Goal: Task Accomplishment & Management: Manage account settings

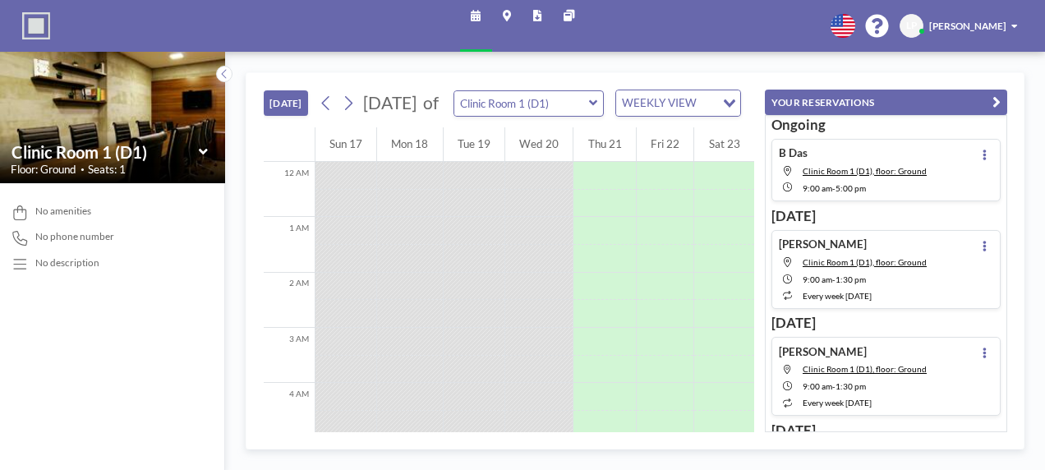
scroll to position [481, 0]
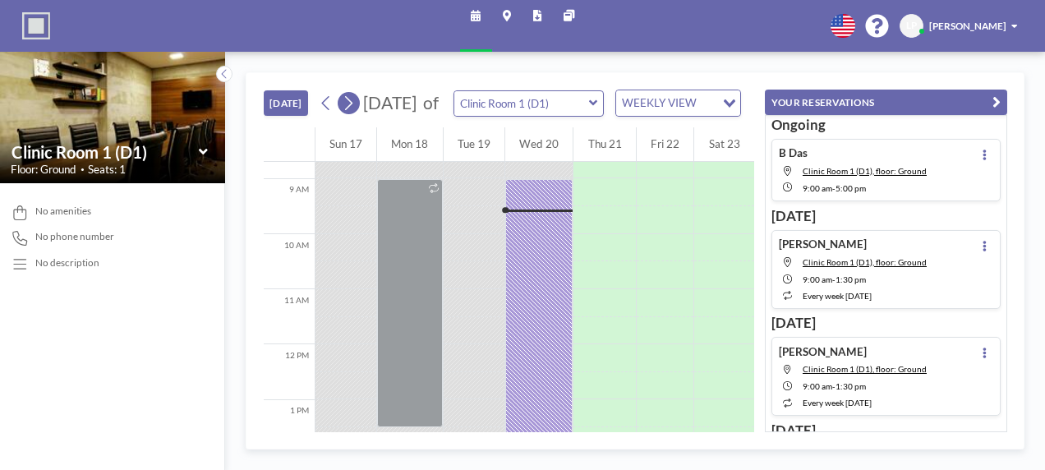
click at [349, 109] on icon at bounding box center [348, 103] width 13 height 21
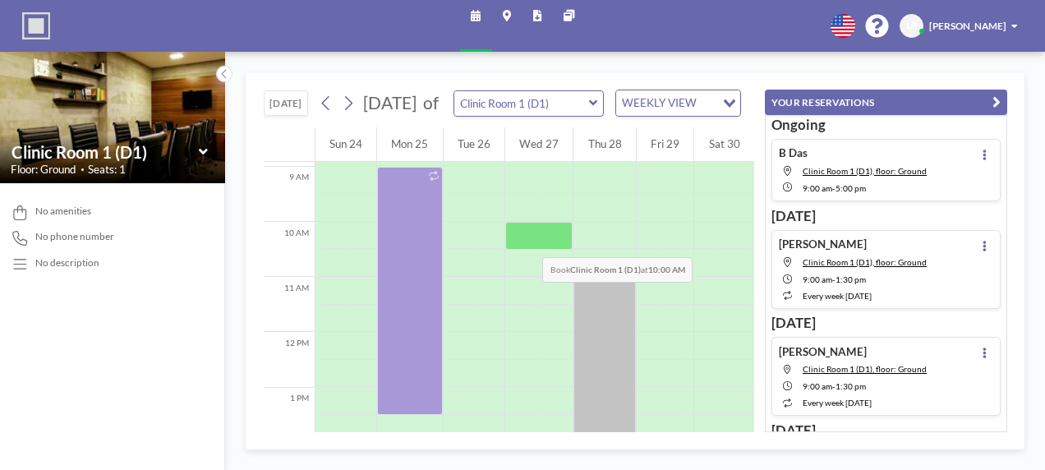
scroll to position [499, 0]
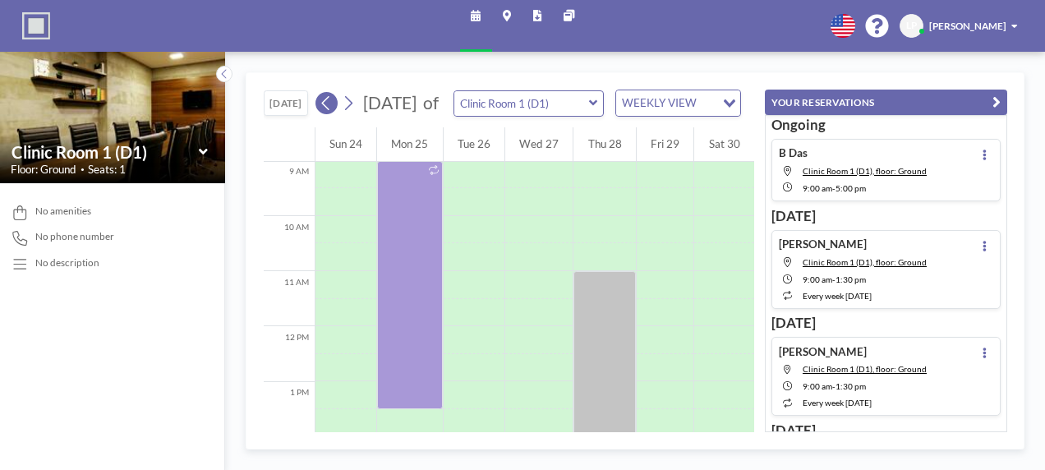
click at [325, 107] on icon at bounding box center [326, 103] width 13 height 21
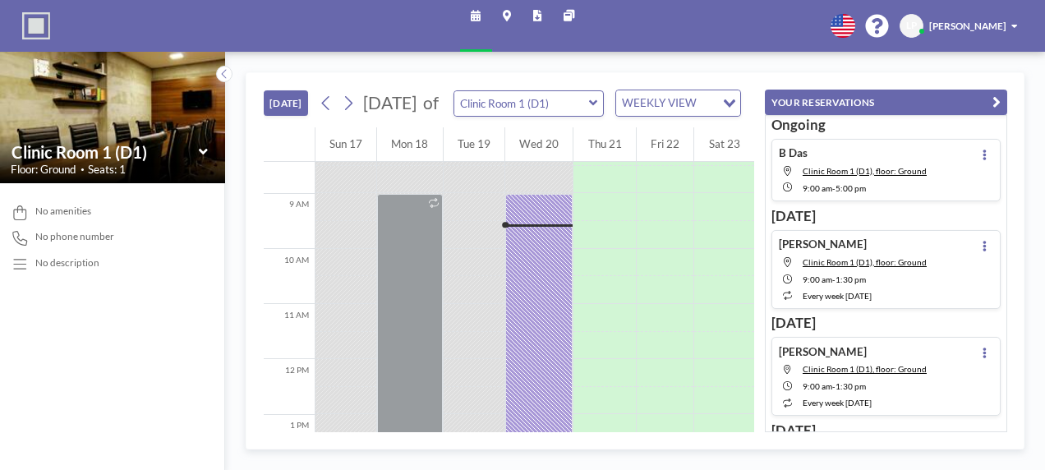
scroll to position [481, 0]
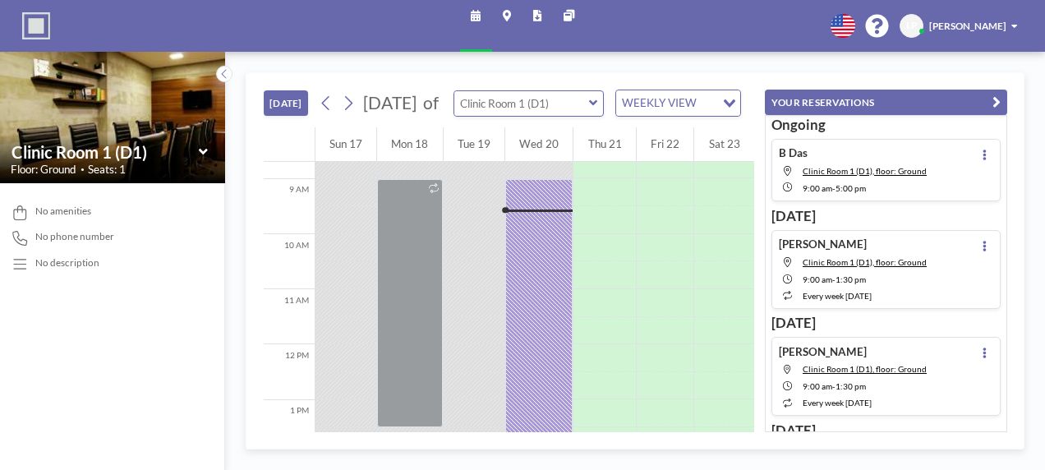
click at [550, 107] on input "text" at bounding box center [521, 103] width 135 height 25
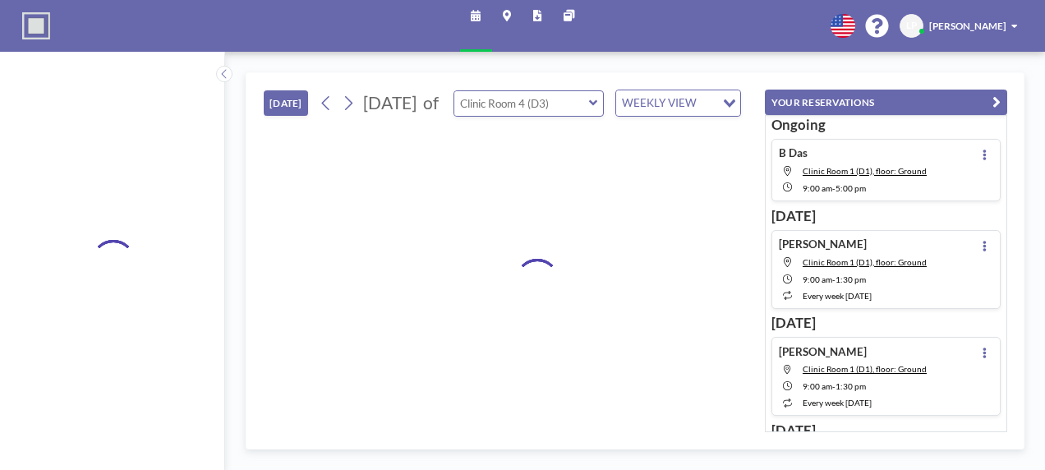
type input "Clinic Room 4 (D3)"
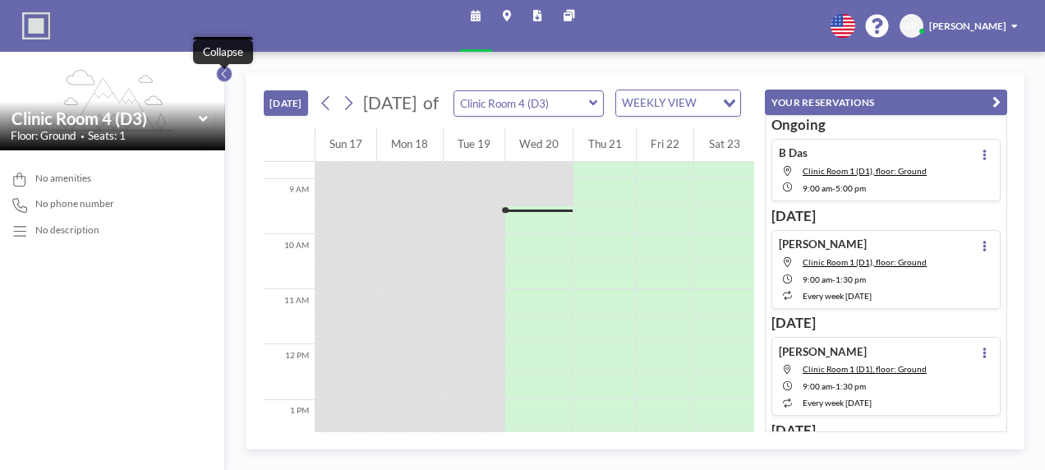
click at [222, 74] on icon at bounding box center [224, 74] width 9 height 14
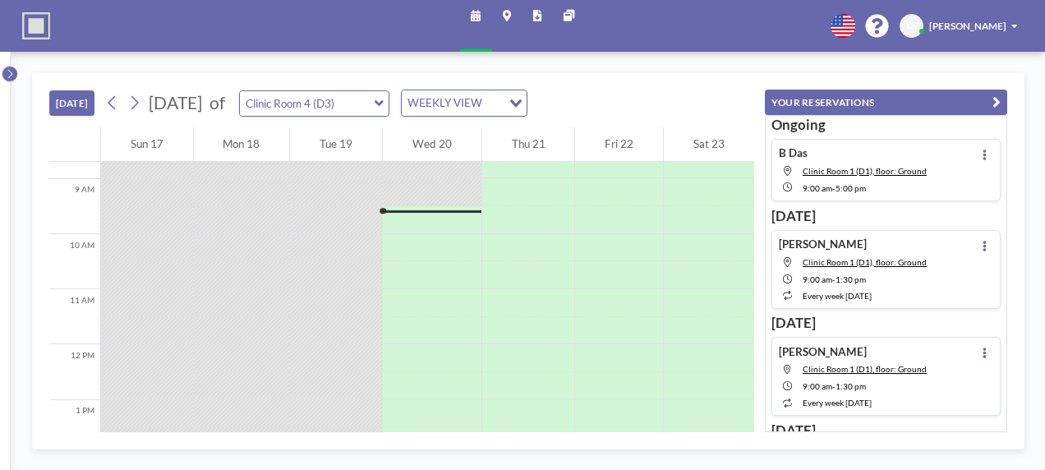
click at [6, 74] on icon at bounding box center [10, 74] width 9 height 14
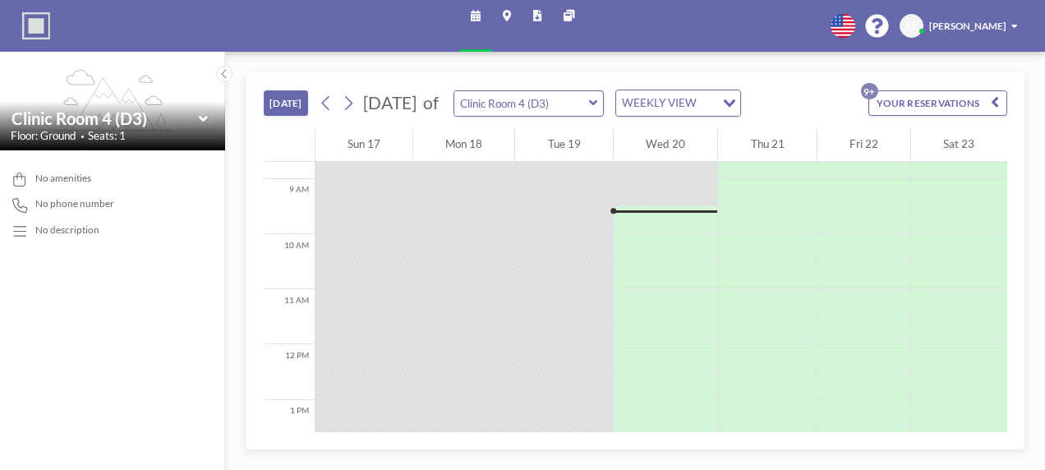
click at [90, 99] on icon "flex-grow: 1.2;" at bounding box center [113, 101] width 122 height 62
click at [213, 131] on div "Floor: Ground • Seats: 1" at bounding box center [112, 136] width 203 height 14
click at [205, 118] on icon at bounding box center [203, 119] width 8 height 6
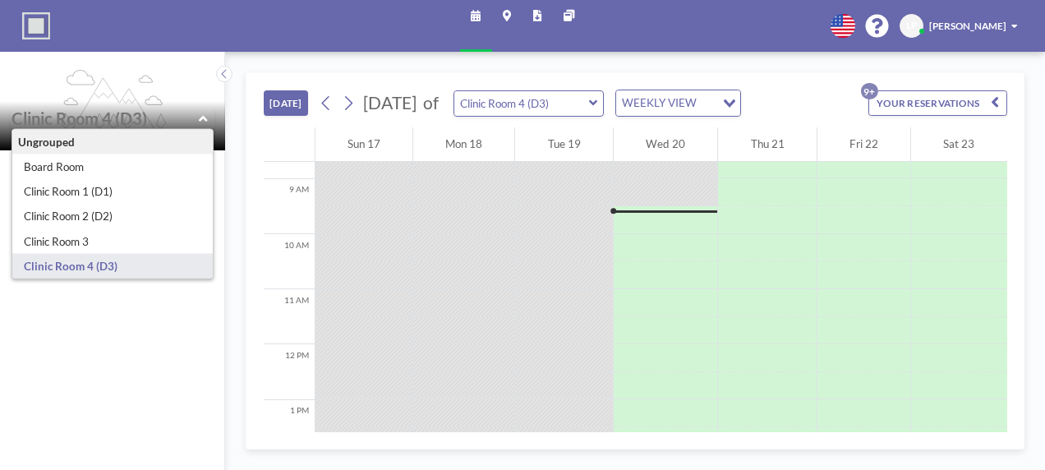
click at [172, 106] on div "Ungrouped Board Room Clinic Room 1 (D1) Clinic Room 2 (D2) Clinic Room 3 Clinic…" at bounding box center [112, 125] width 225 height 49
click at [200, 118] on icon at bounding box center [203, 119] width 9 height 14
type input "Clinic Room 4 (D3)"
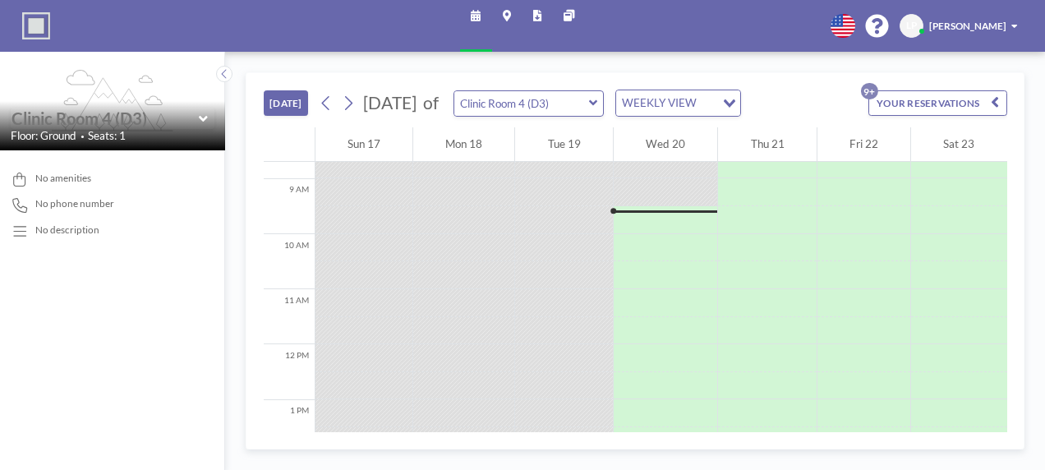
click at [198, 127] on input "text" at bounding box center [105, 118] width 187 height 20
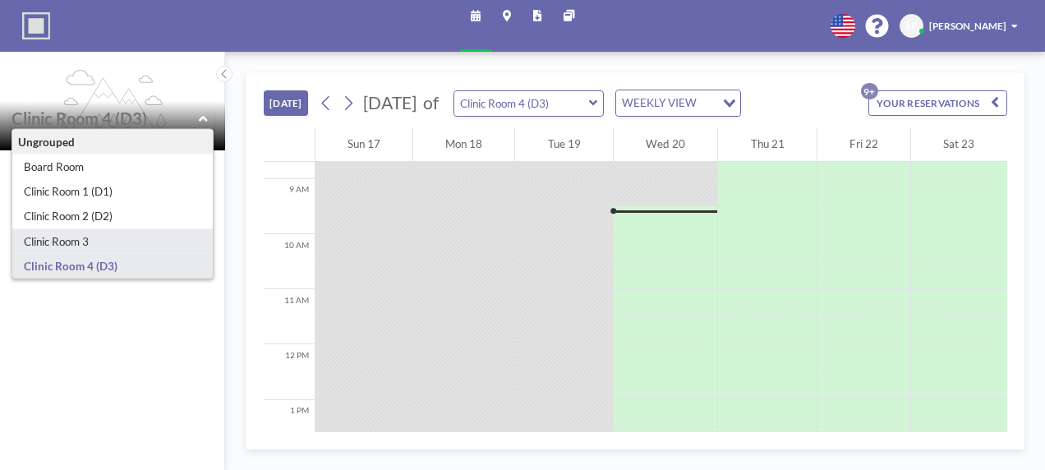
type input "Clinic Room 3"
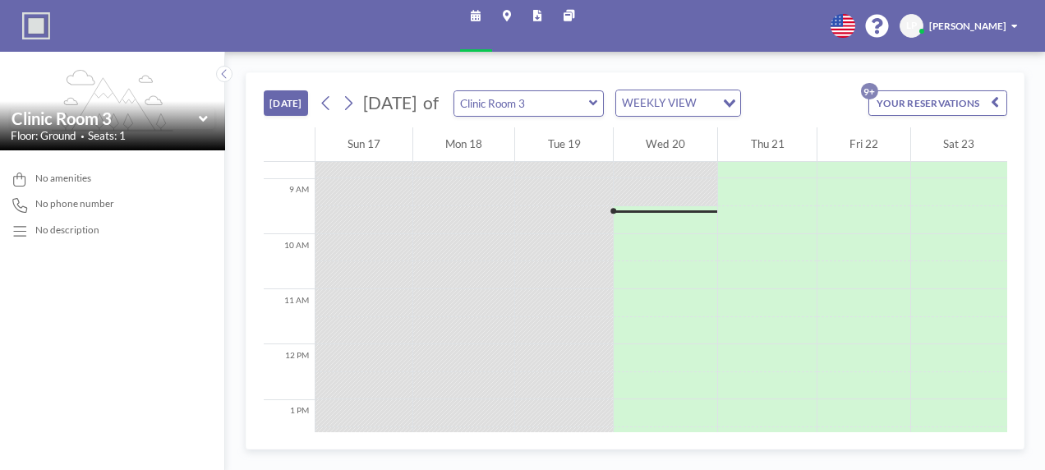
click at [206, 118] on icon at bounding box center [203, 119] width 8 height 6
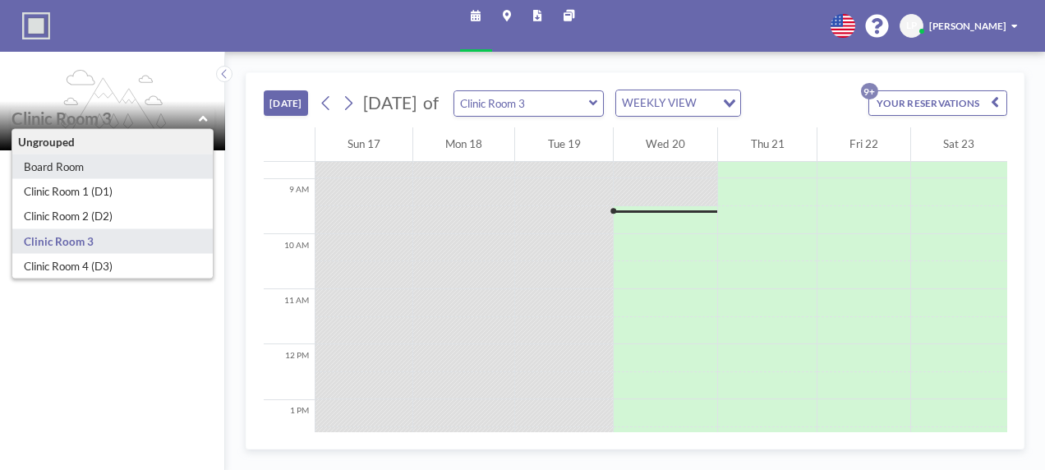
type input "Board Room"
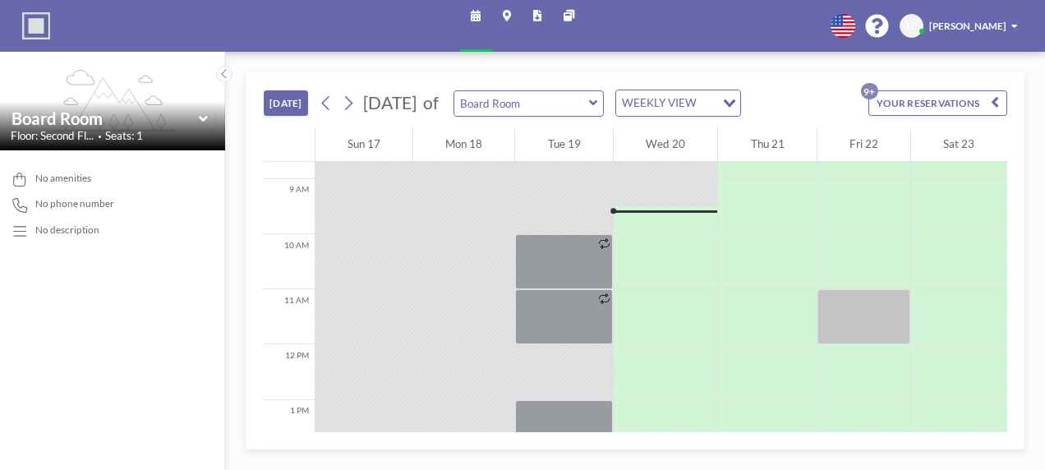
click at [35, 28] on img at bounding box center [36, 26] width 28 height 28
click at [572, 99] on input "text" at bounding box center [521, 103] width 135 height 25
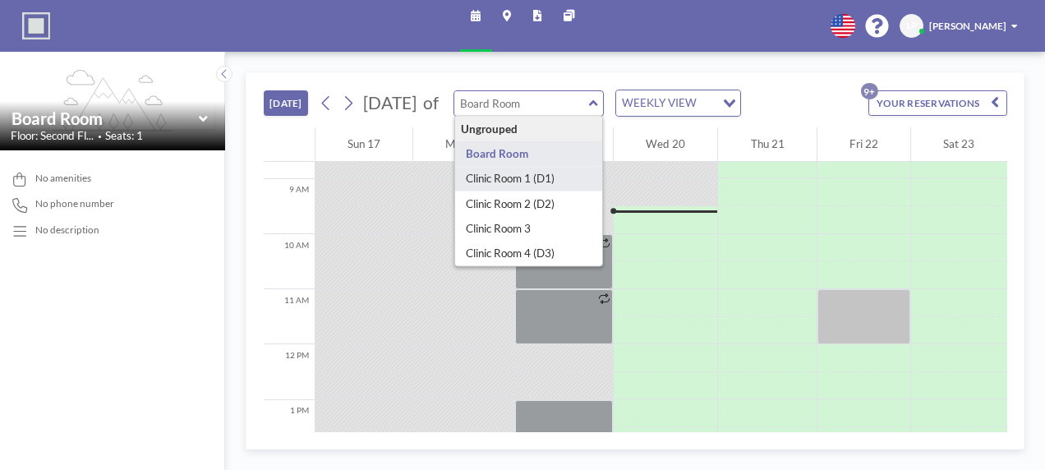
type input "Clinic Room 1 (D1)"
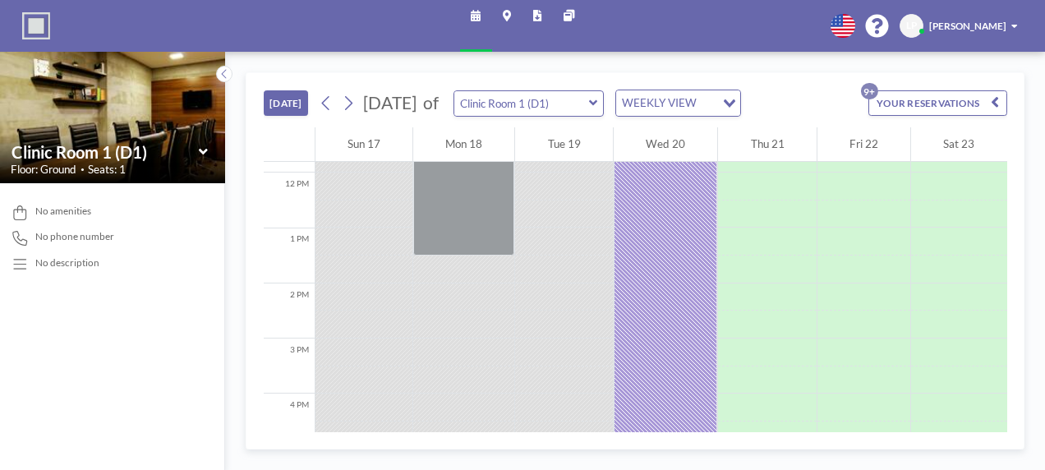
scroll to position [653, 0]
click at [554, 105] on input "text" at bounding box center [521, 103] width 135 height 25
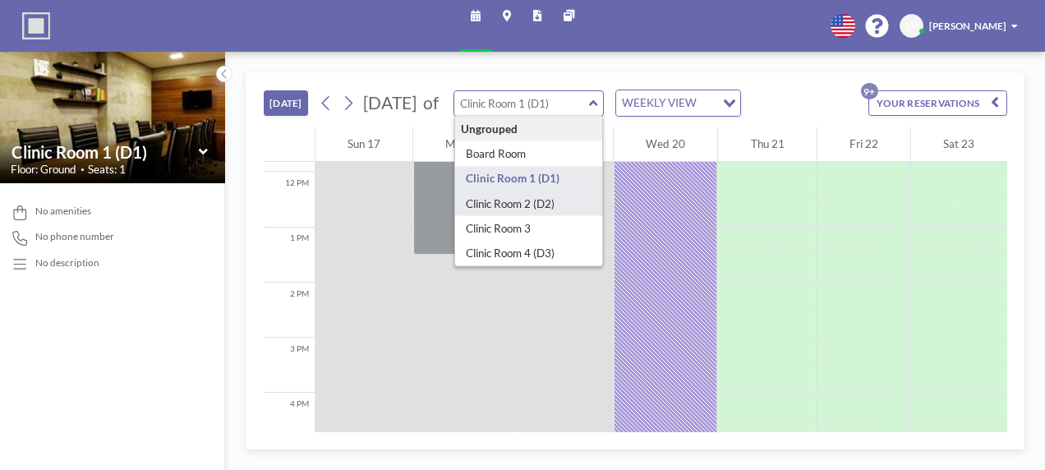
type input "Clinic Room 2 (D2)"
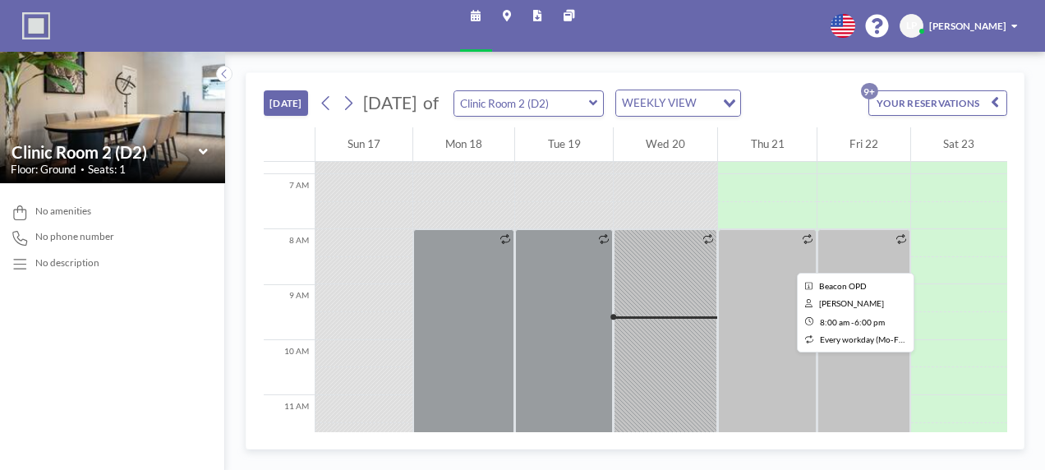
scroll to position [374, 0]
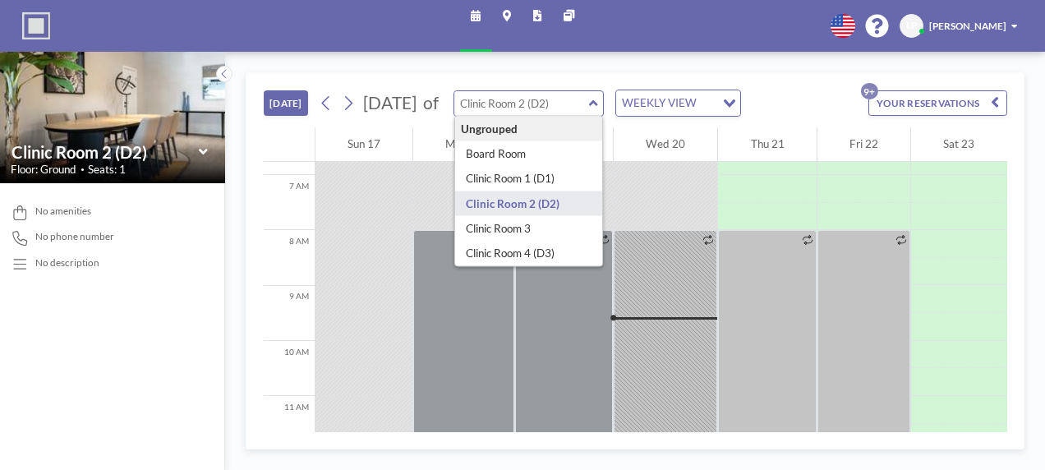
click at [589, 113] on input "text" at bounding box center [521, 103] width 135 height 25
type input "Clinic Room 3"
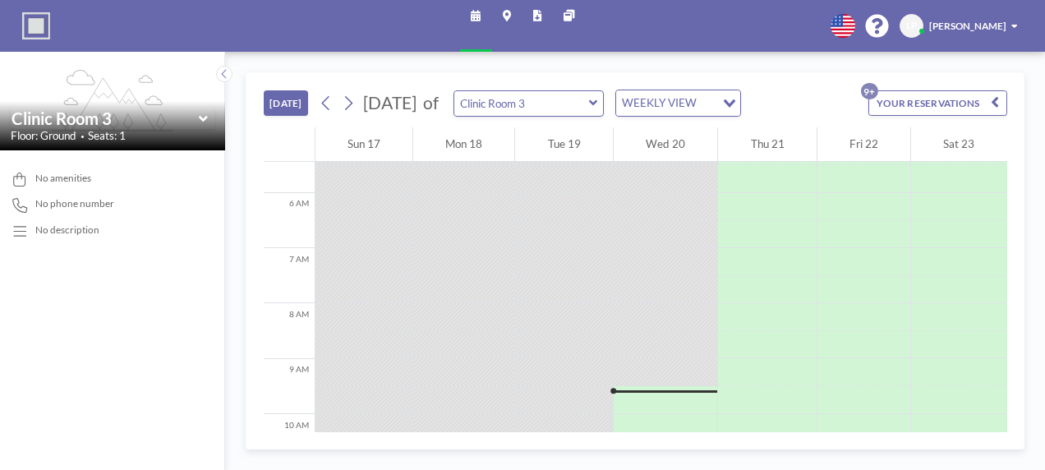
scroll to position [481, 0]
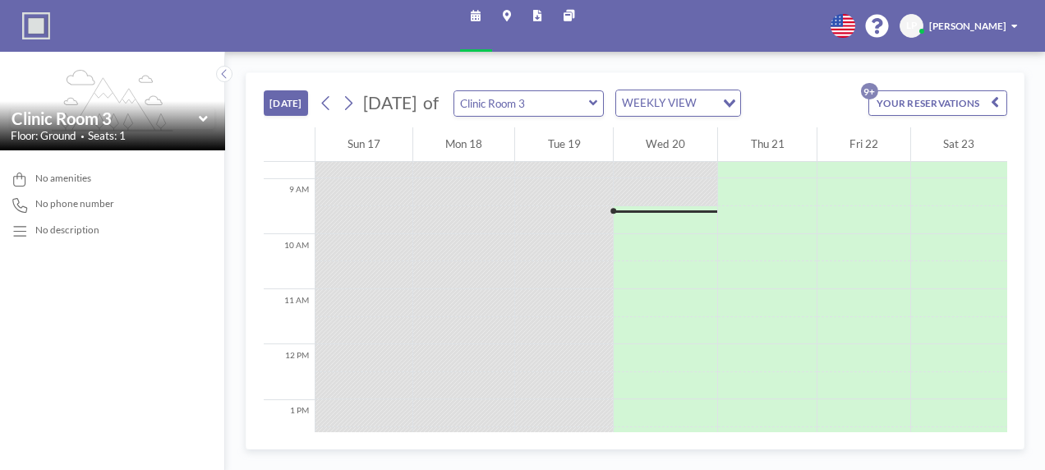
click at [105, 81] on icon "flex-grow: 1.2;" at bounding box center [113, 101] width 122 height 62
click at [994, 102] on icon "button" at bounding box center [995, 103] width 8 height 16
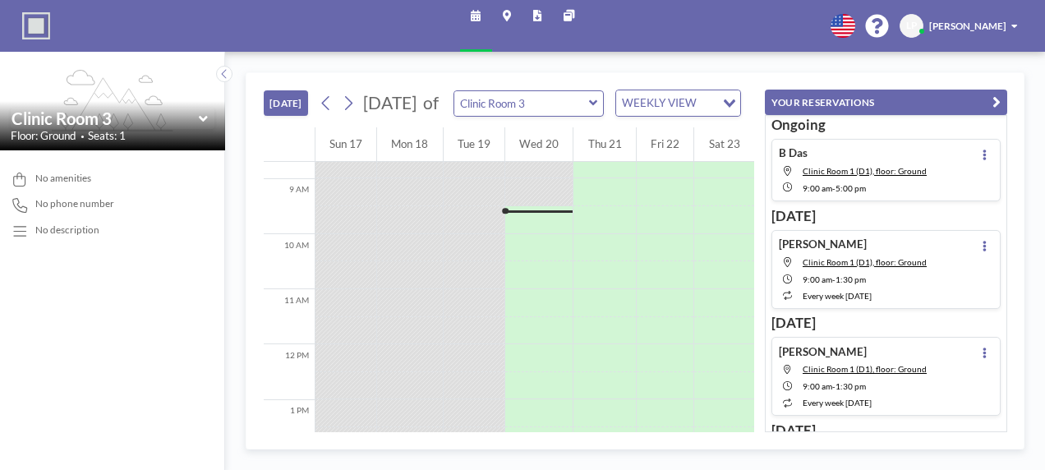
click at [39, 28] on img at bounding box center [36, 26] width 28 height 28
click at [511, 17] on link "Maps" at bounding box center [507, 26] width 30 height 52
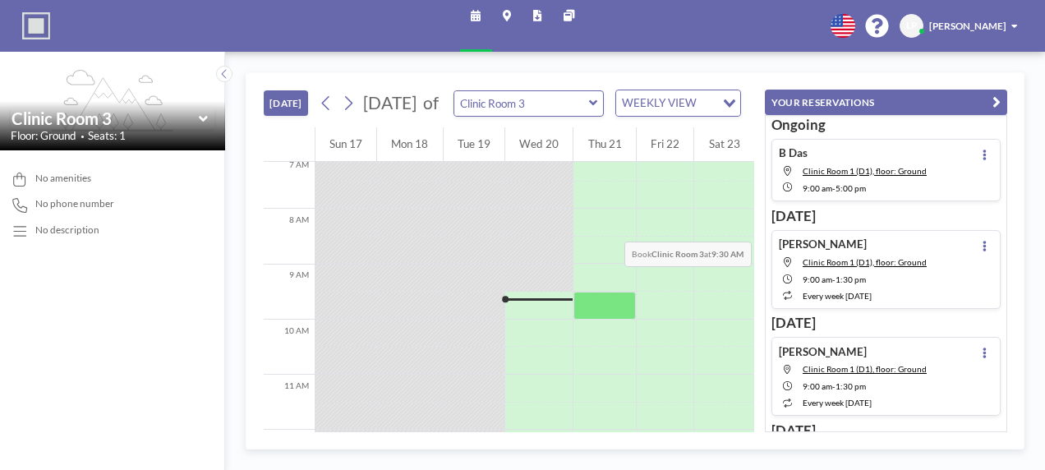
scroll to position [481, 0]
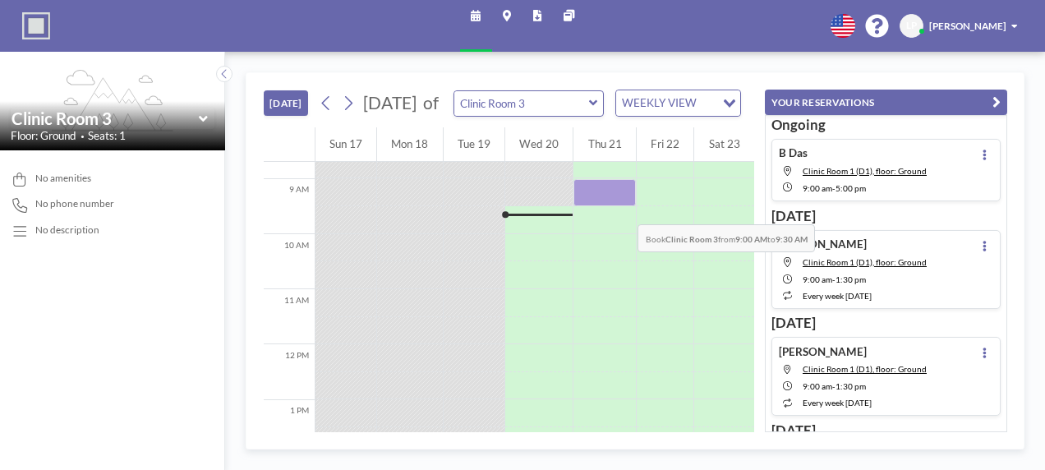
click at [600, 201] on div at bounding box center [605, 193] width 62 height 28
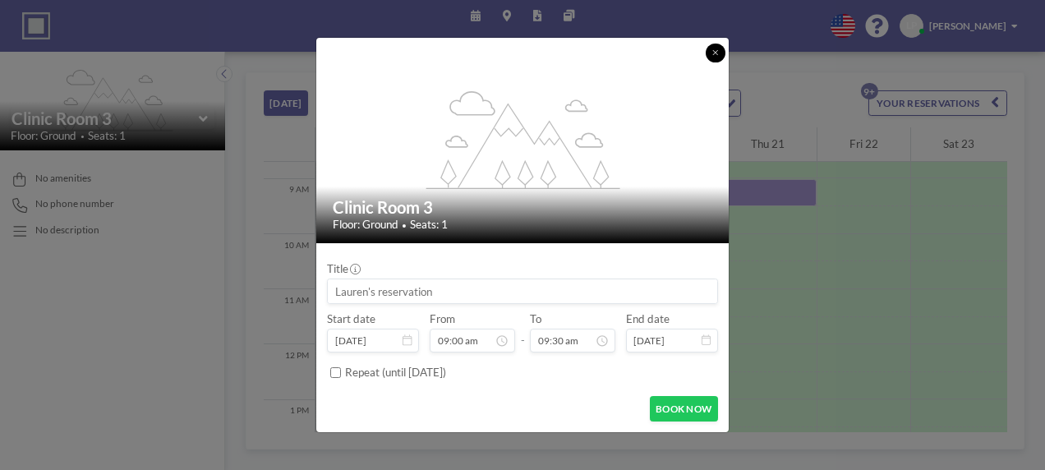
click at [713, 57] on icon at bounding box center [716, 52] width 7 height 8
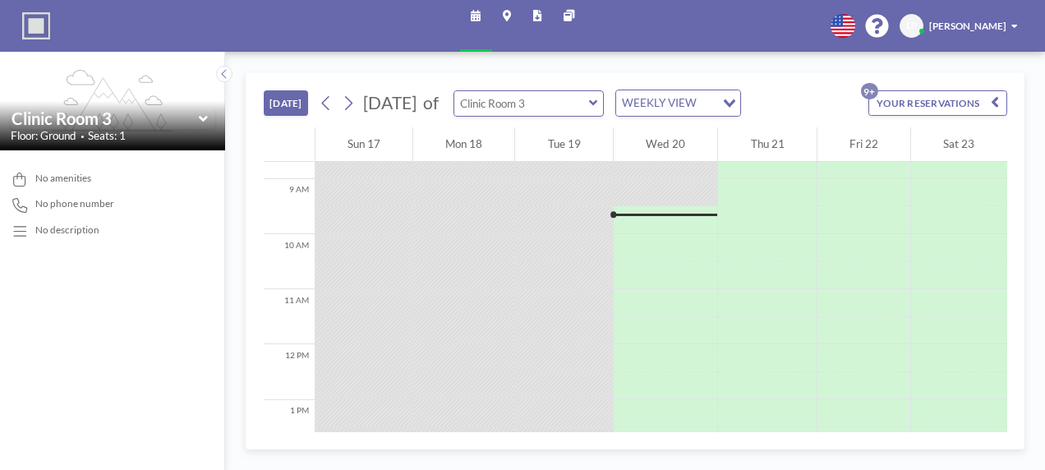
click at [515, 107] on input "text" at bounding box center [521, 103] width 135 height 25
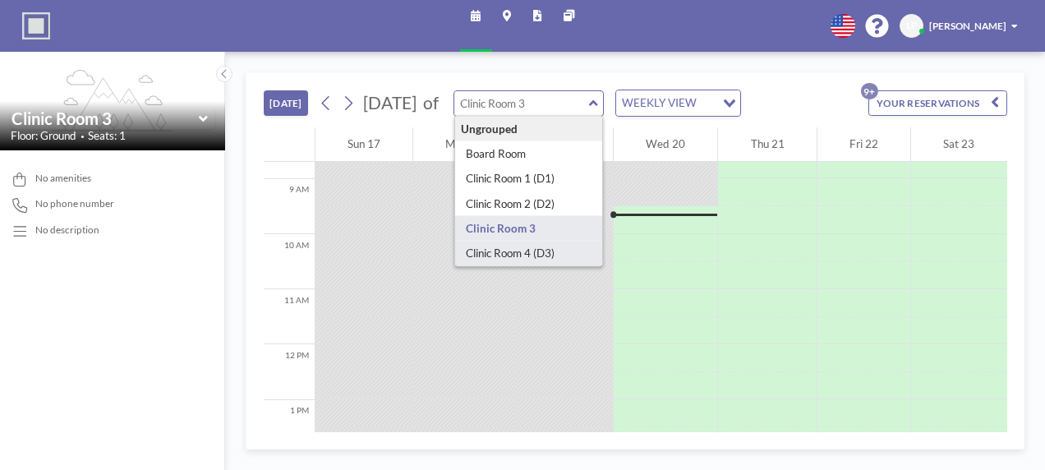
type input "Clinic Room 4 (D3)"
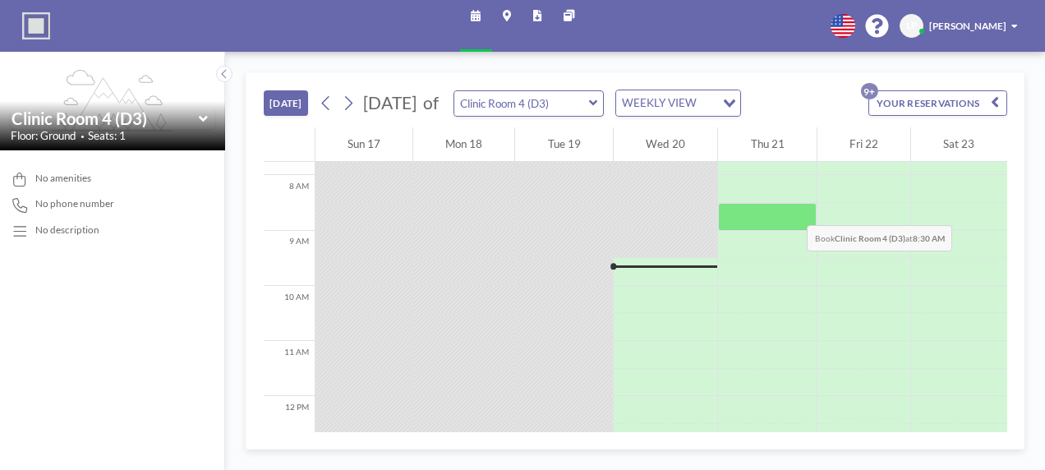
scroll to position [427, 0]
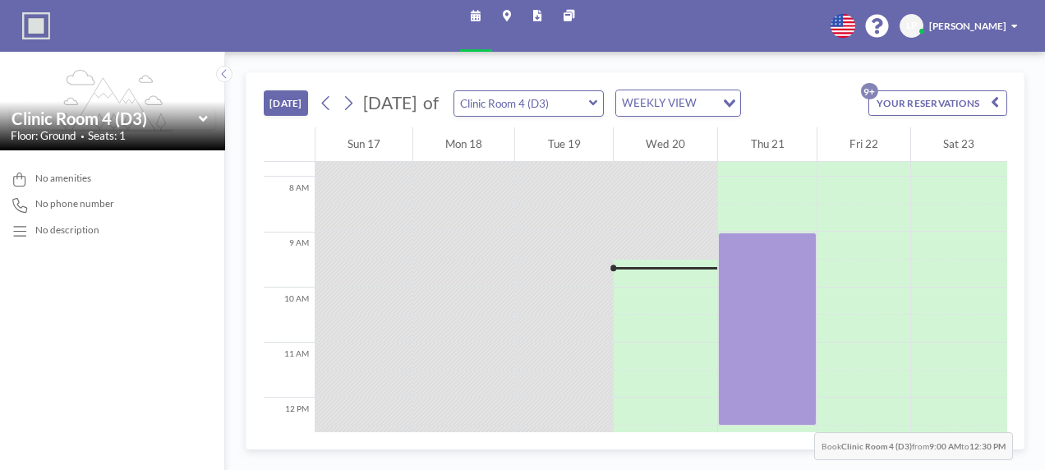
drag, startPoint x: 771, startPoint y: 235, endPoint x: 770, endPoint y: 401, distance: 166.0
click at [770, 401] on div at bounding box center [767, 329] width 98 height 193
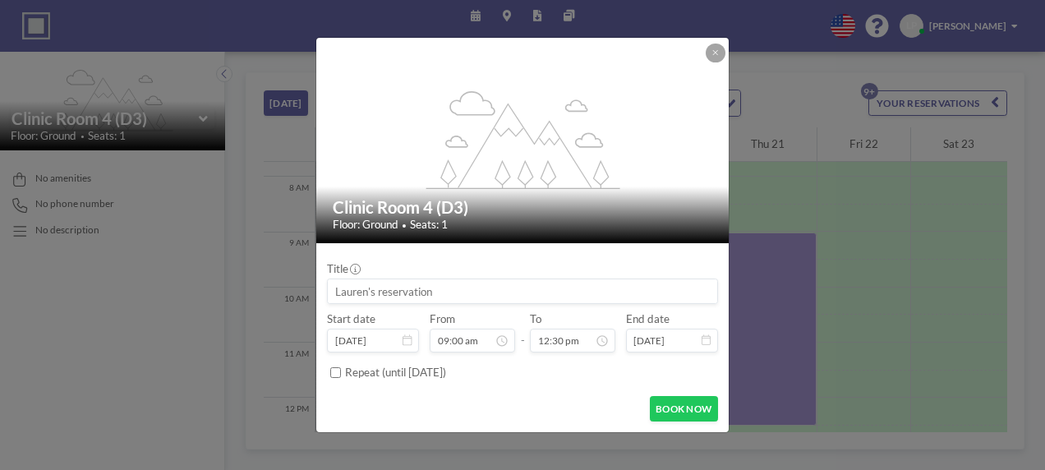
click at [415, 289] on input at bounding box center [523, 291] width 390 height 24
type input "m"
type input "d"
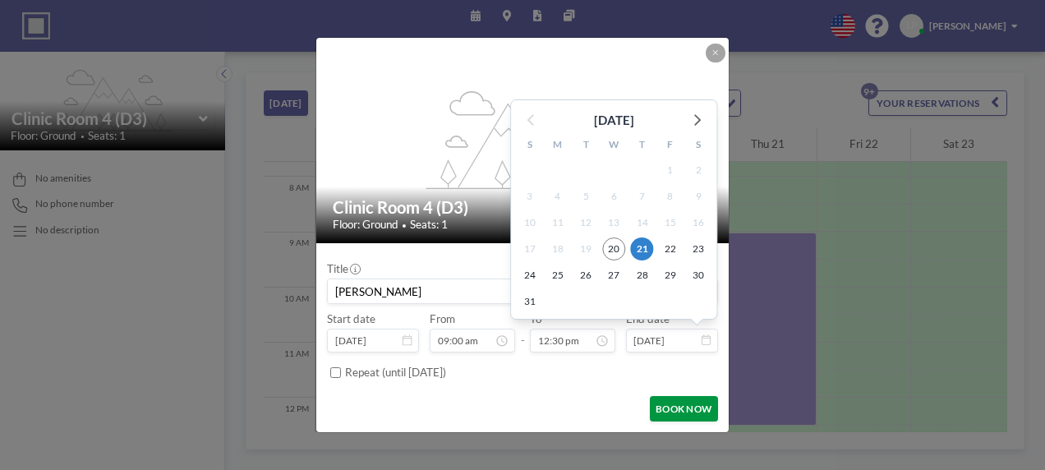
scroll to position [667, 0]
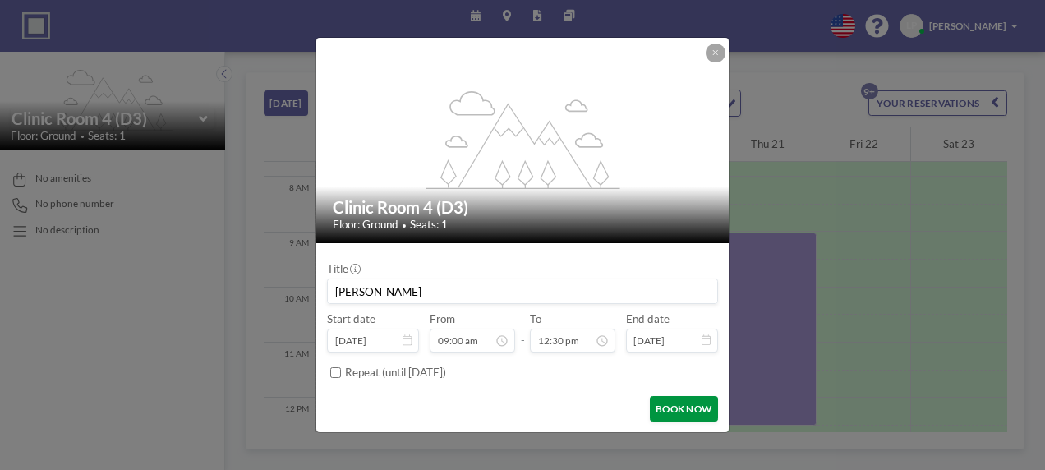
type input "[PERSON_NAME]"
click at [685, 408] on button "BOOK NOW" at bounding box center [684, 408] width 68 height 25
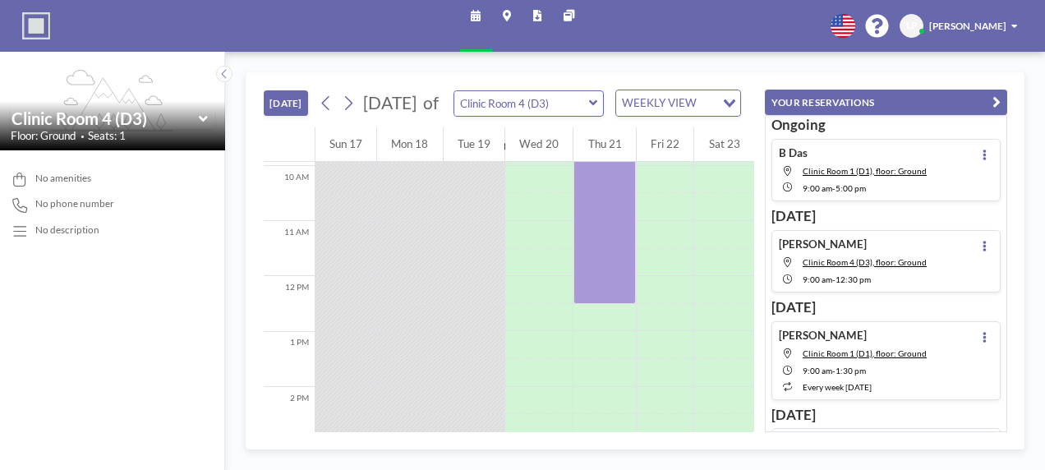
scroll to position [550, 0]
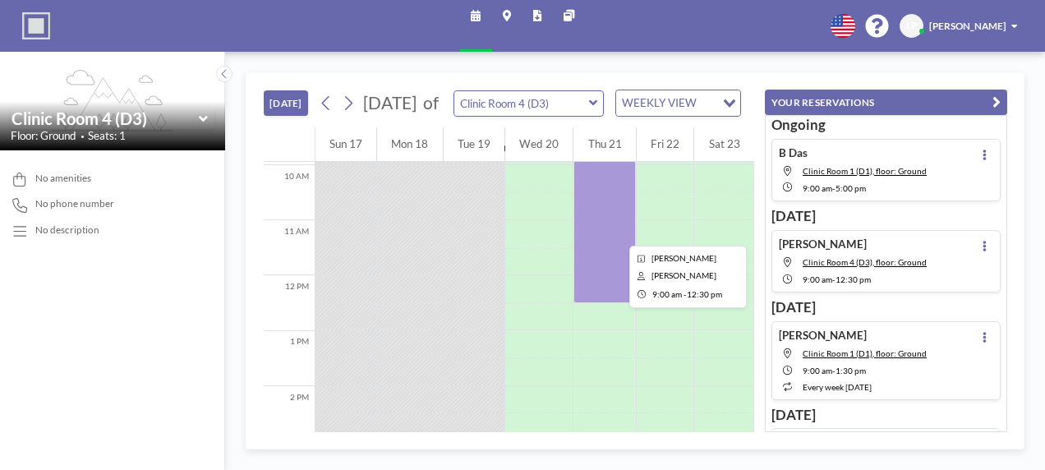
click at [592, 228] on div at bounding box center [605, 206] width 62 height 193
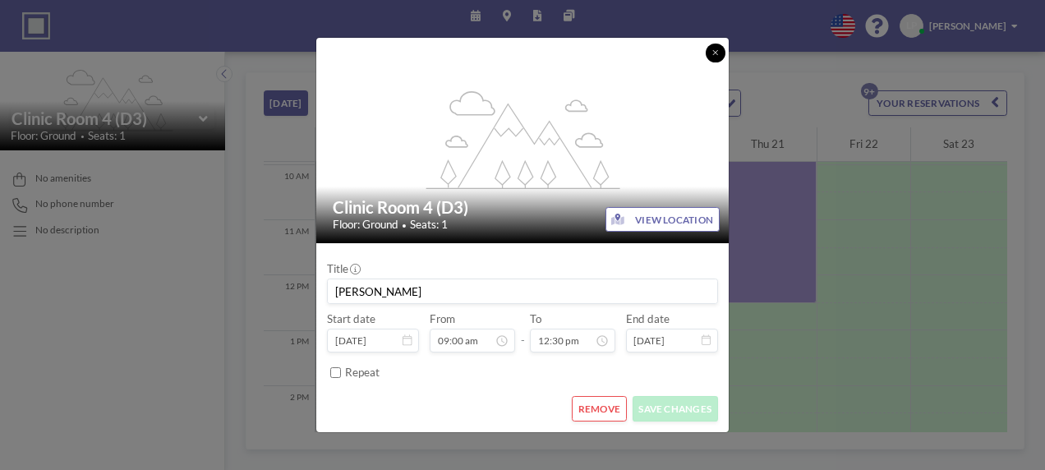
click at [715, 52] on icon at bounding box center [716, 52] width 7 height 8
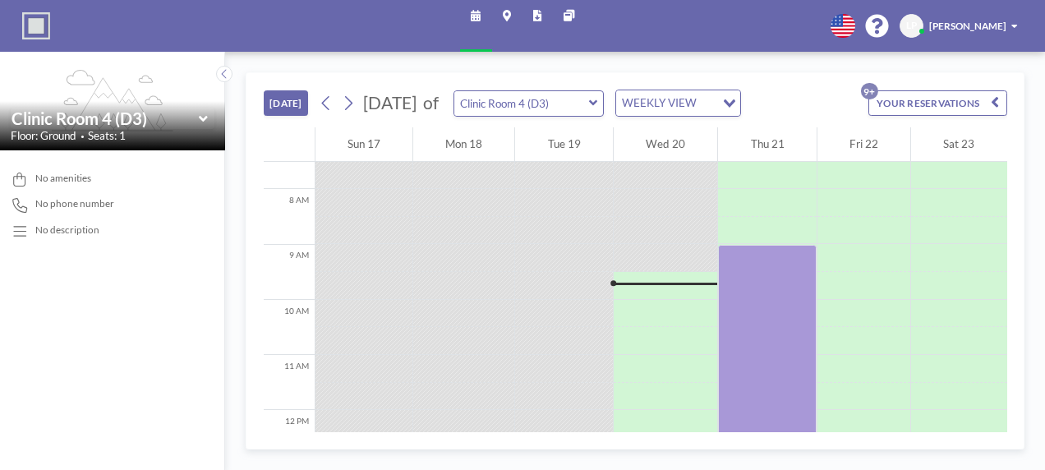
scroll to position [539, 0]
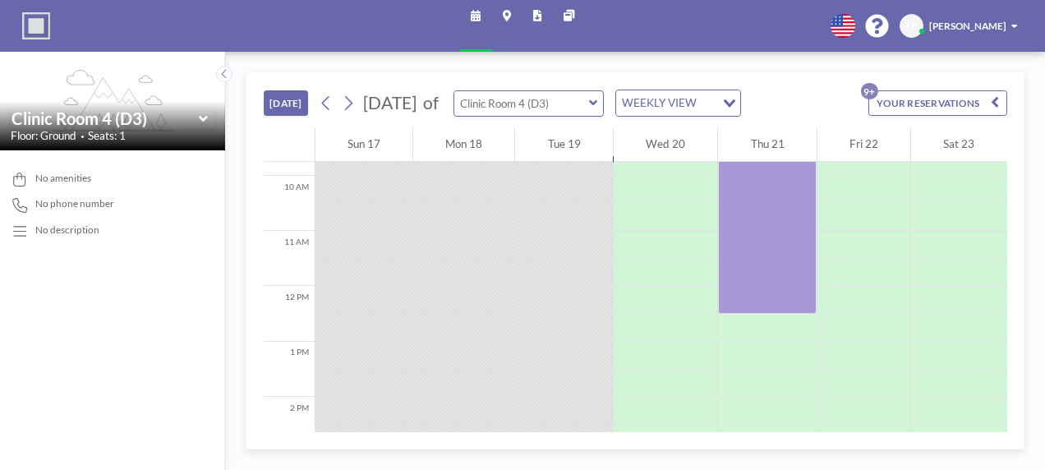
click at [580, 111] on input "text" at bounding box center [521, 103] width 135 height 25
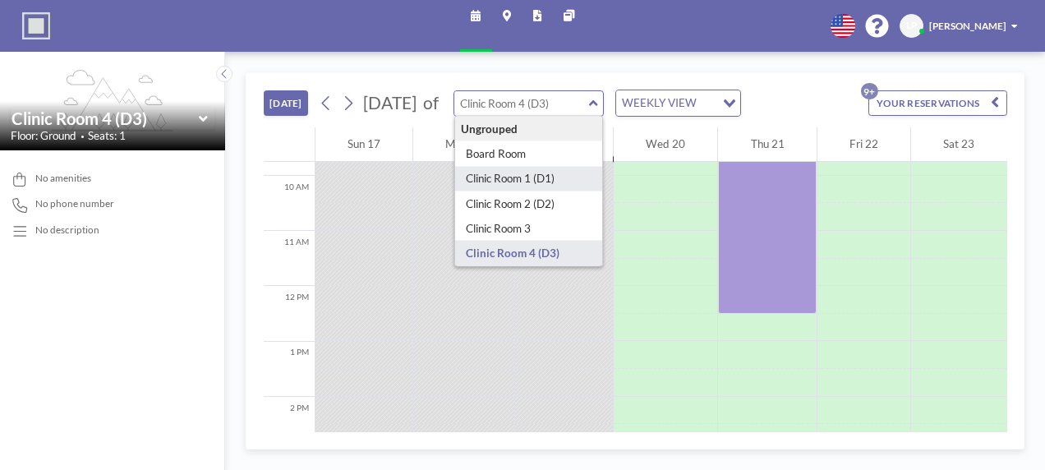
type input "Clinic Room 1 (D1)"
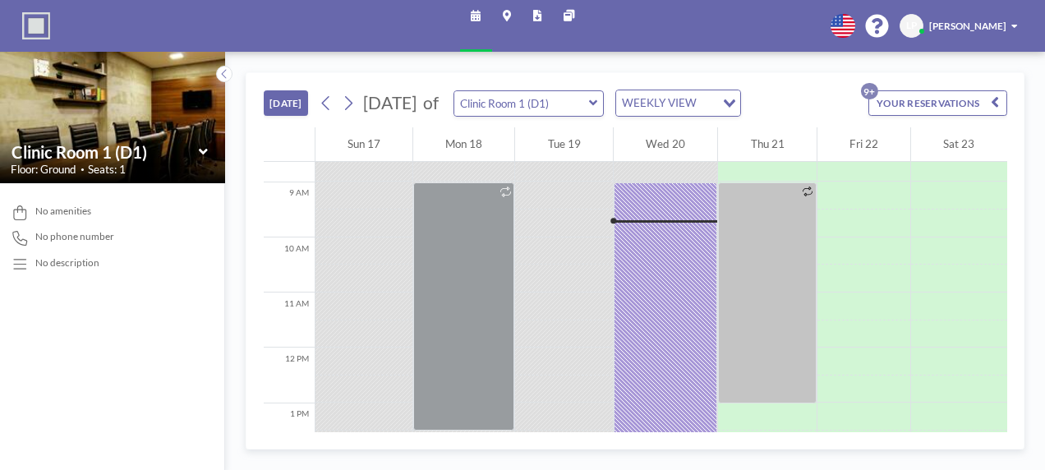
scroll to position [481, 0]
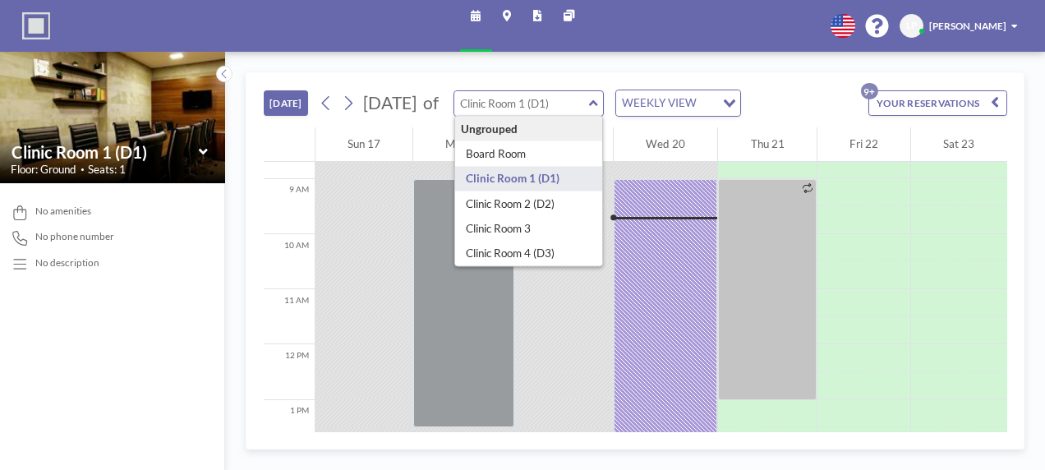
click at [589, 103] on input "text" at bounding box center [521, 103] width 135 height 25
type input "Clinic Room 4 (D3)"
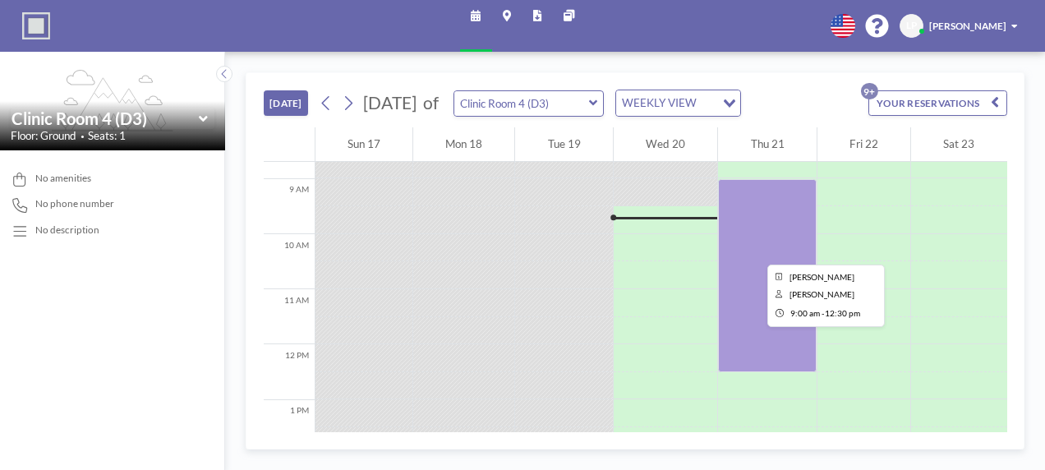
drag, startPoint x: 732, startPoint y: 290, endPoint x: 725, endPoint y: 247, distance: 44.2
click at [725, 247] on div at bounding box center [767, 275] width 98 height 193
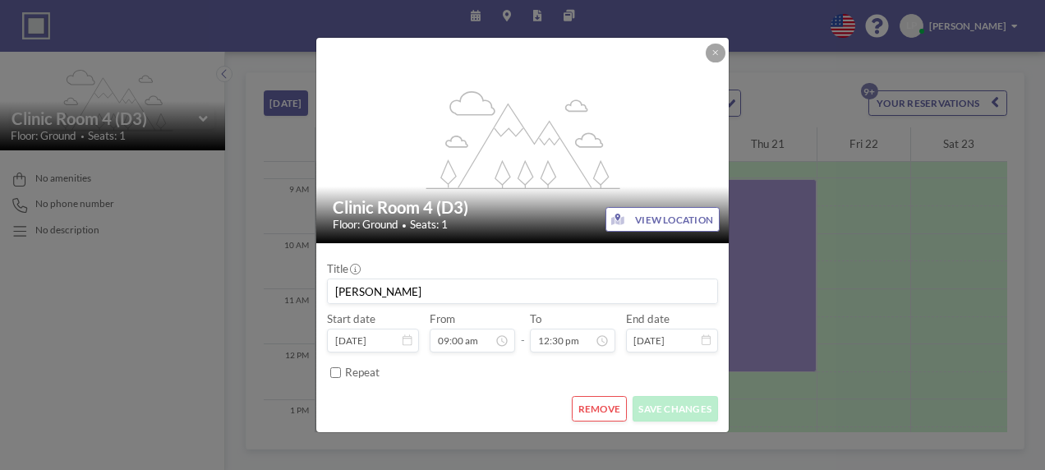
click at [602, 404] on button "REMOVE" at bounding box center [599, 408] width 55 height 25
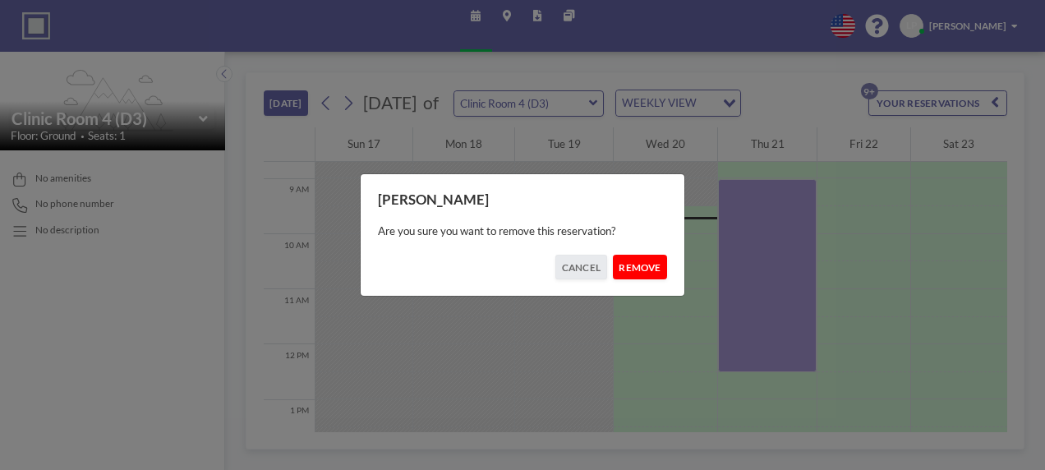
click at [649, 276] on button "REMOVE" at bounding box center [640, 267] width 55 height 25
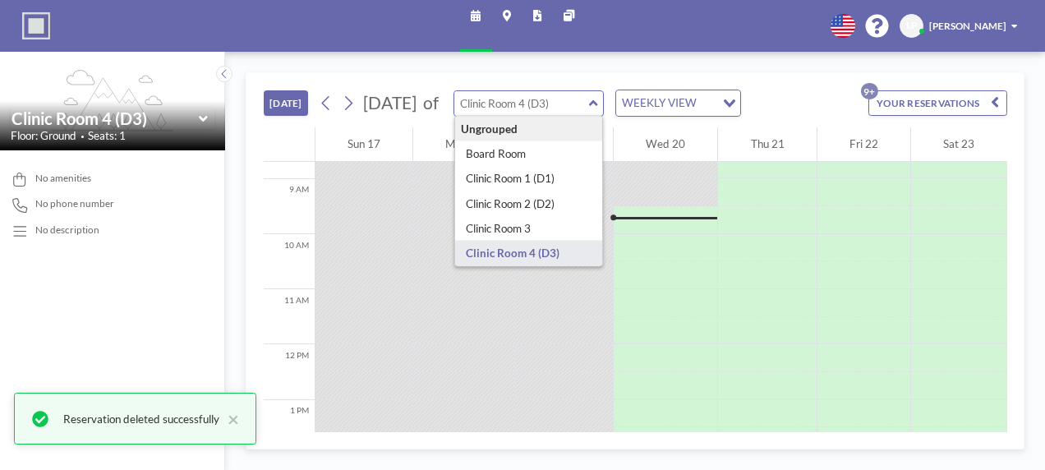
click at [585, 102] on input "text" at bounding box center [521, 103] width 135 height 25
type input "Clinic Room 1 (D1)"
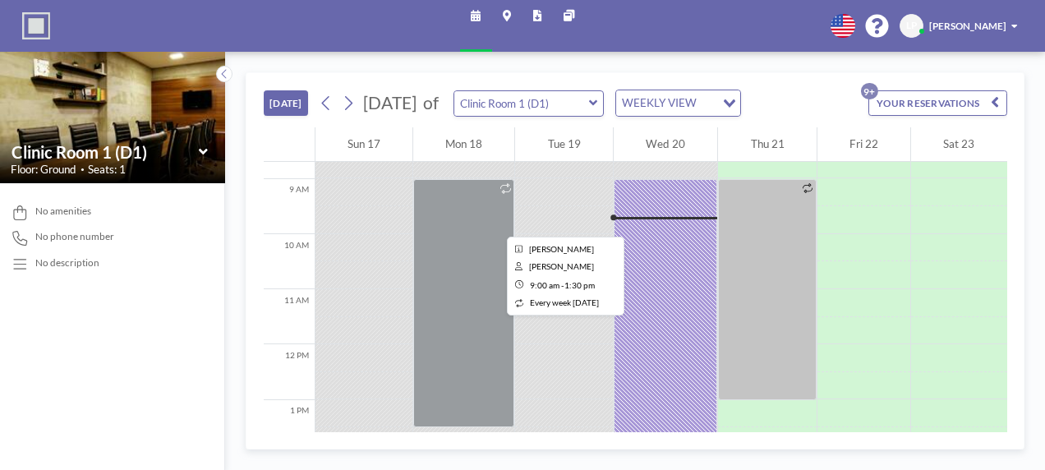
click at [473, 219] on div at bounding box center [463, 303] width 101 height 249
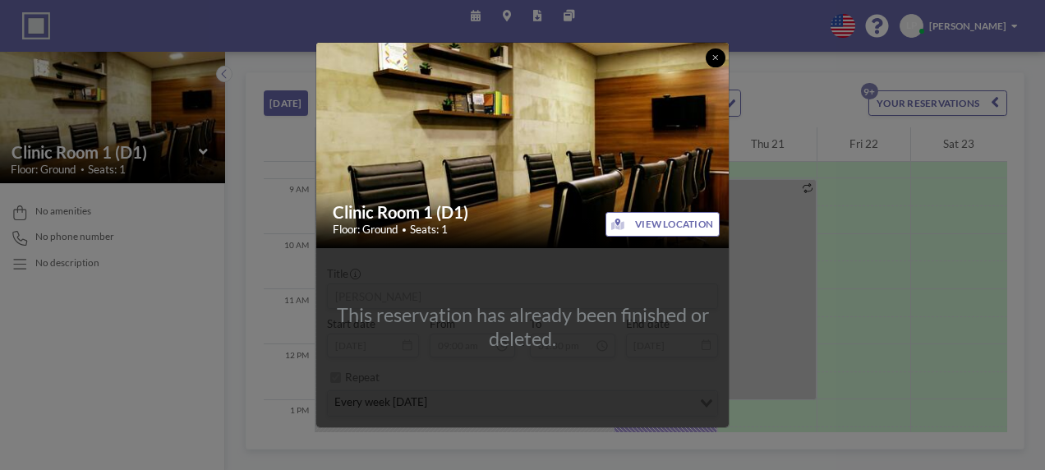
click at [717, 66] on button at bounding box center [716, 58] width 20 height 20
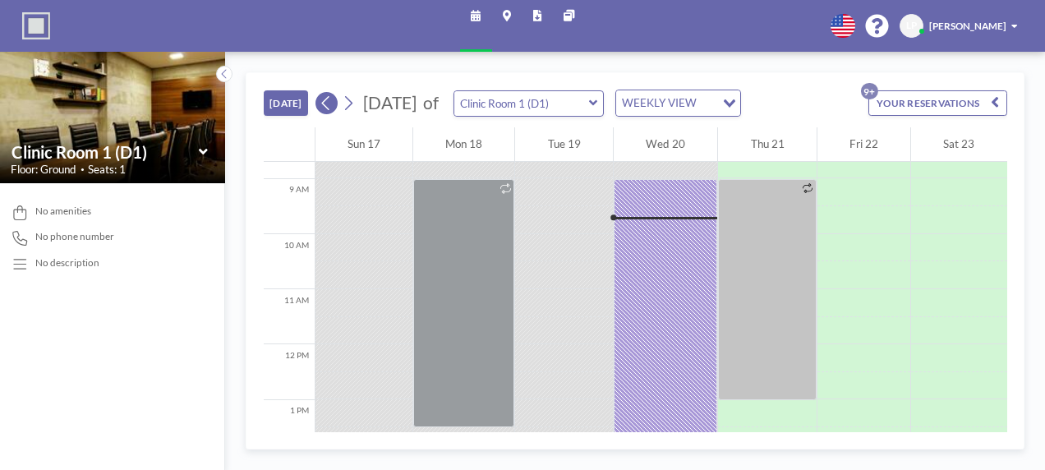
click at [333, 105] on button at bounding box center [327, 103] width 22 height 22
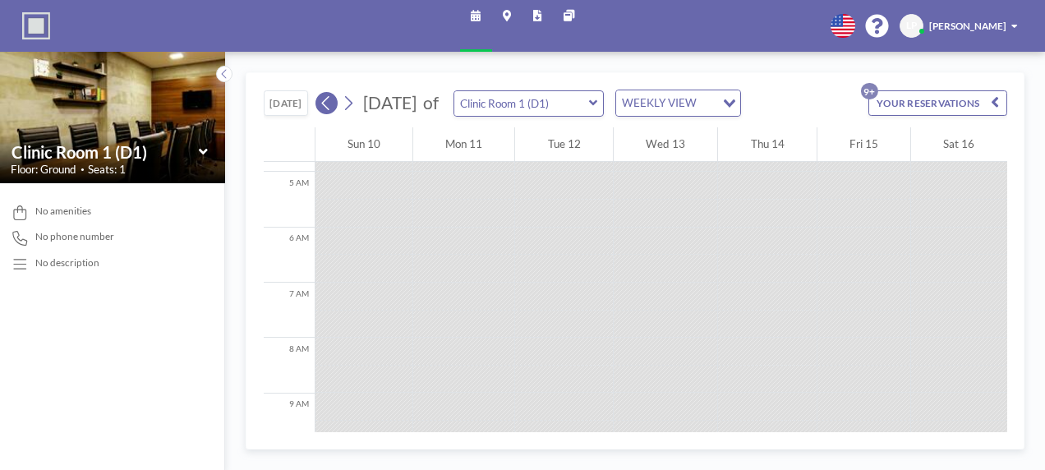
scroll to position [427, 0]
click at [333, 105] on button at bounding box center [327, 103] width 22 height 22
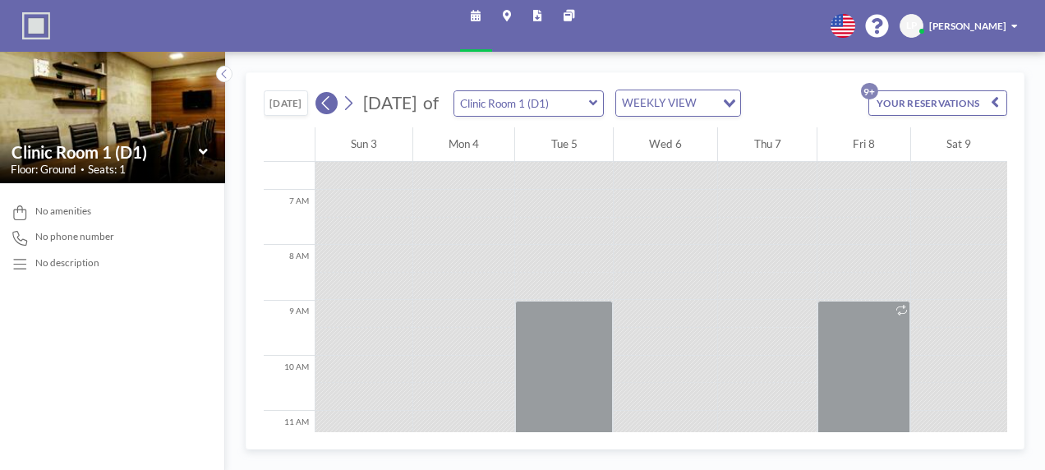
scroll to position [400, 0]
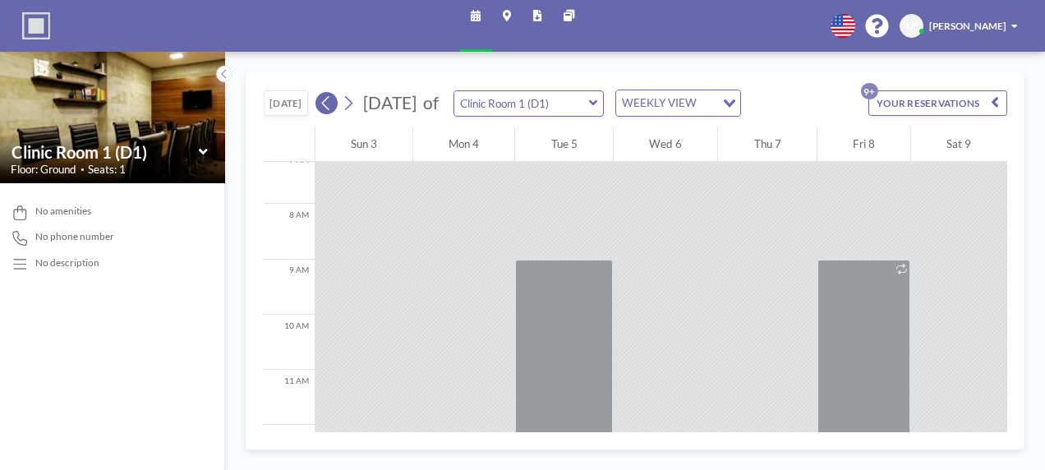
click at [333, 105] on button at bounding box center [327, 103] width 22 height 22
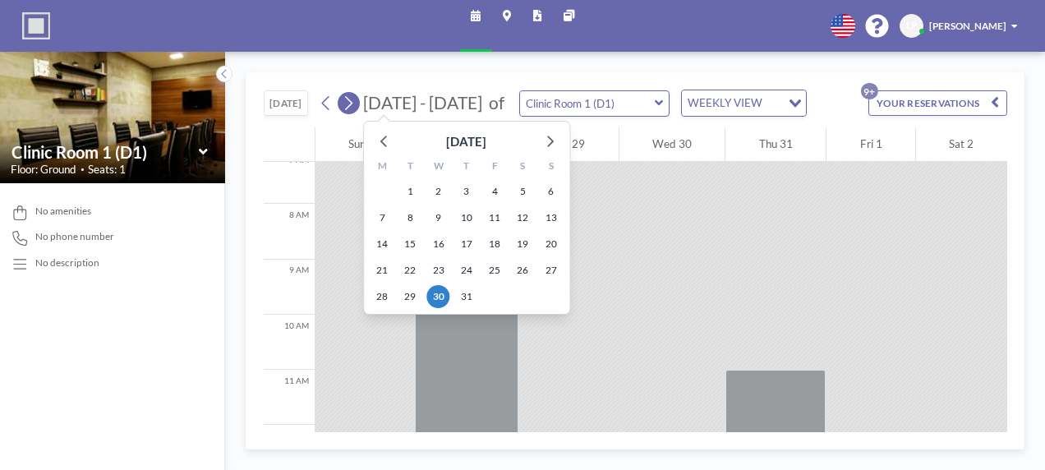
click at [345, 110] on icon at bounding box center [348, 103] width 13 height 21
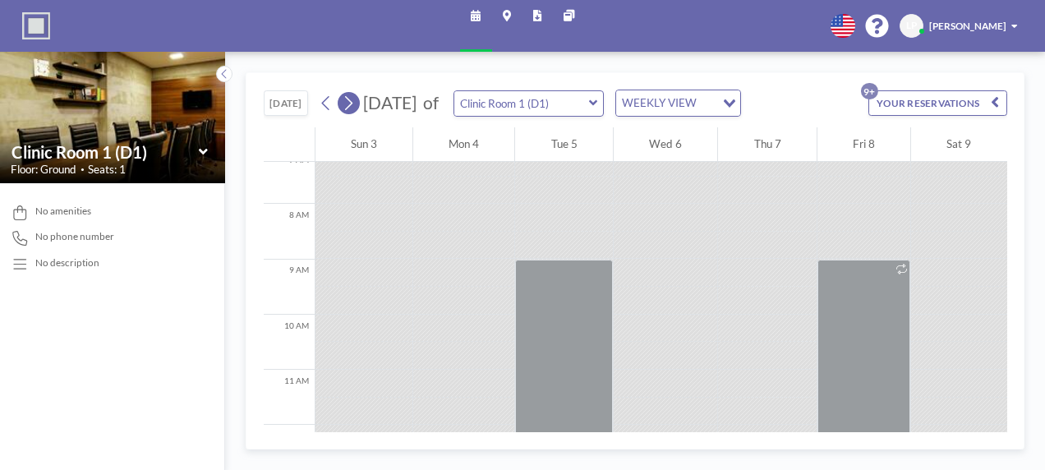
click at [341, 94] on button at bounding box center [349, 103] width 22 height 22
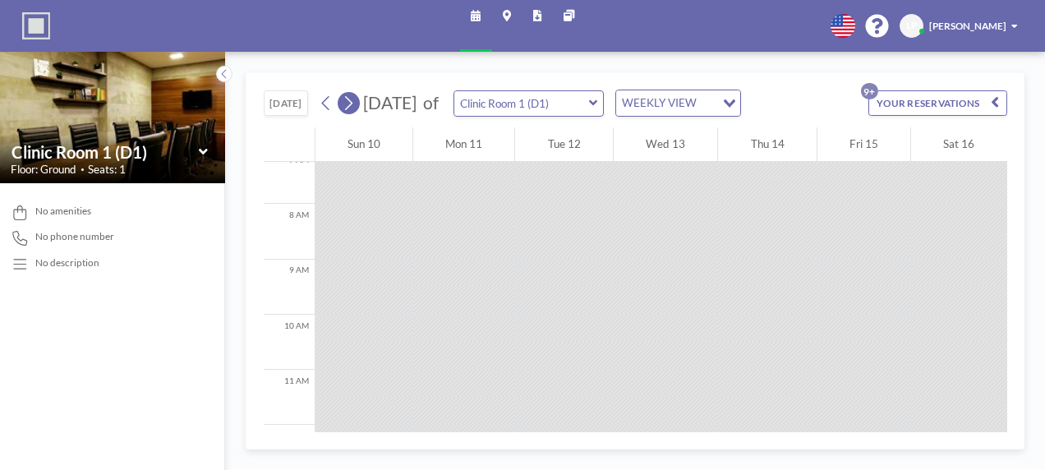
click at [341, 94] on button at bounding box center [349, 103] width 22 height 22
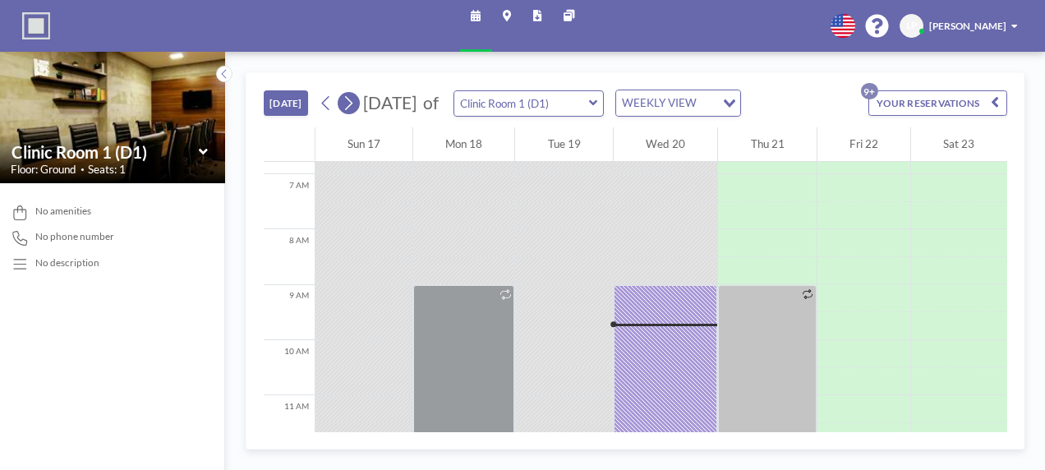
scroll to position [481, 0]
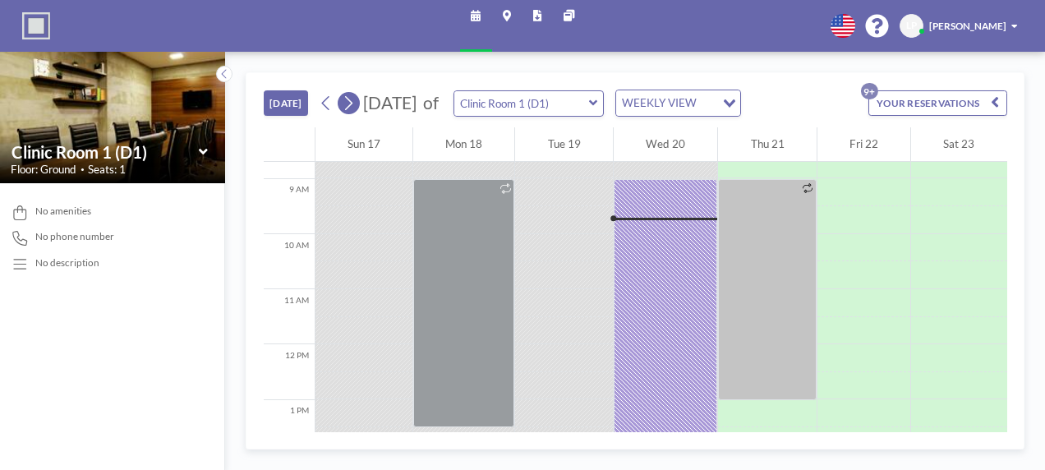
click at [341, 94] on button at bounding box center [349, 103] width 22 height 22
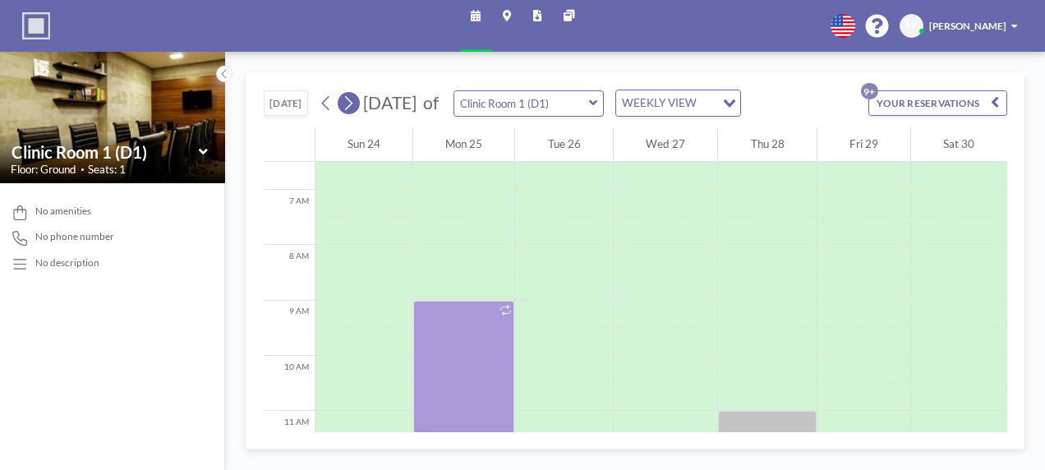
scroll to position [400, 0]
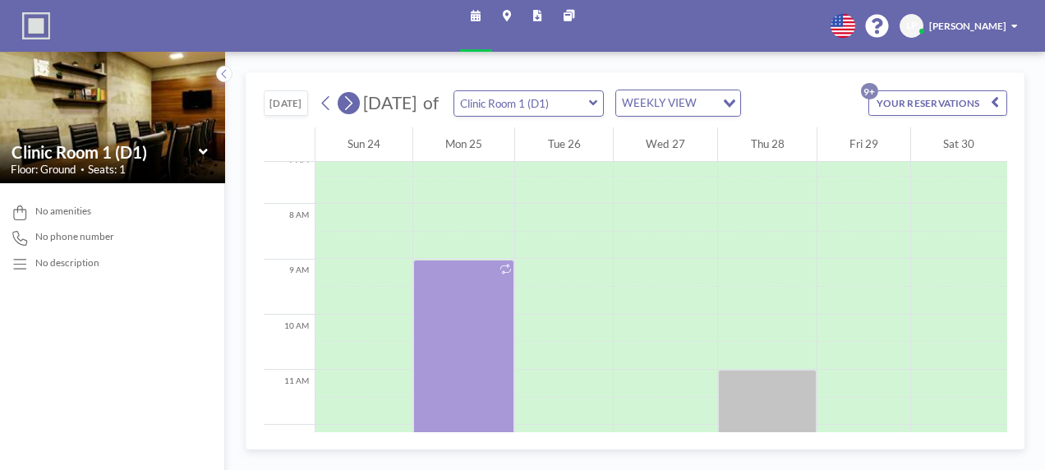
click at [347, 108] on icon at bounding box center [348, 103] width 7 height 14
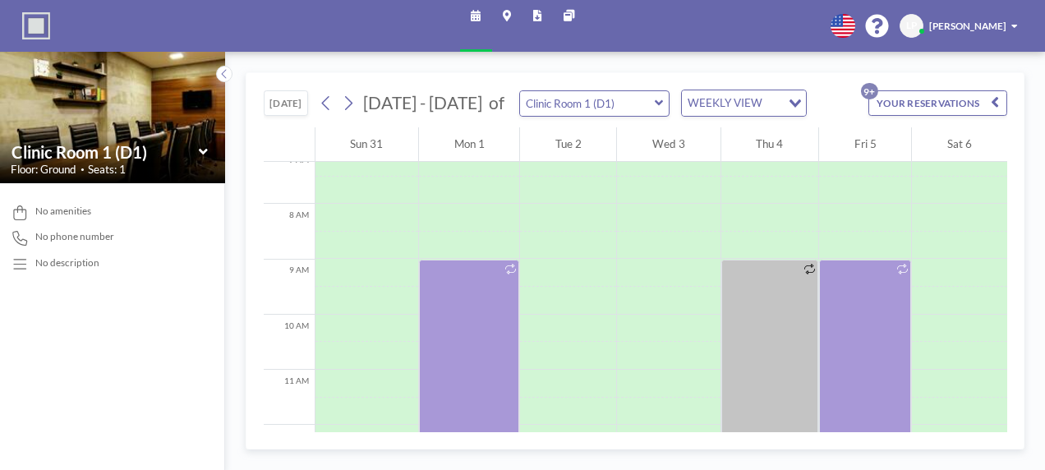
click at [1016, 62] on div "[DATE] [DATE] - [DATE] of Clinic Room 1 (D1) WEEKLY VIEW Loading... YOUR RESERV…" at bounding box center [635, 261] width 820 height 418
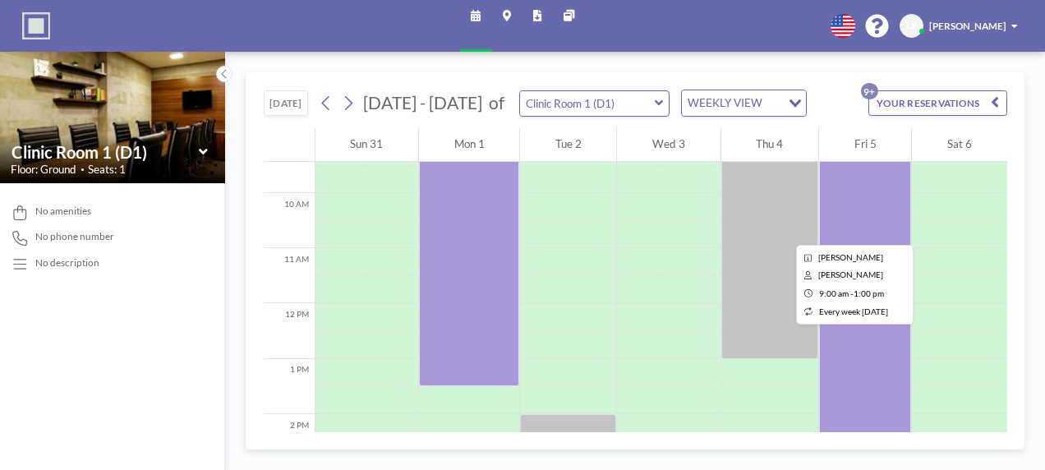
scroll to position [521, 0]
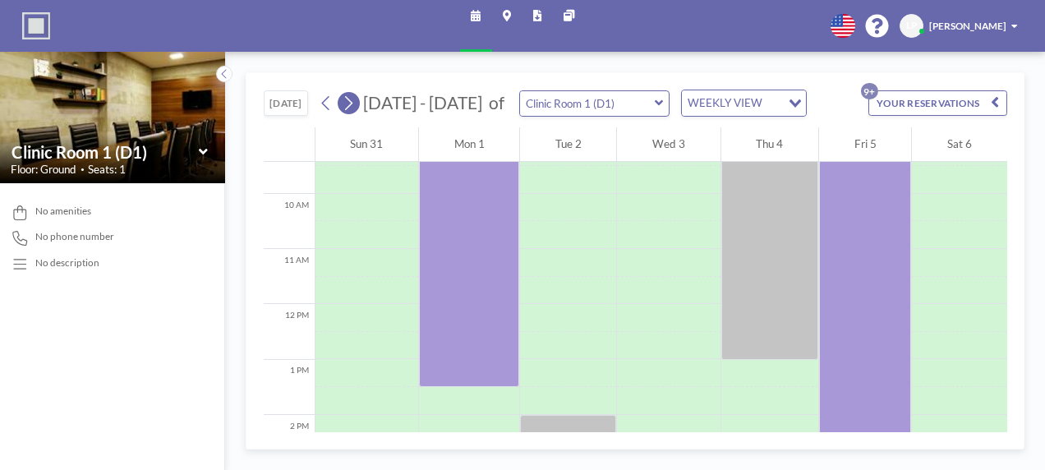
click at [348, 108] on icon at bounding box center [348, 103] width 13 height 21
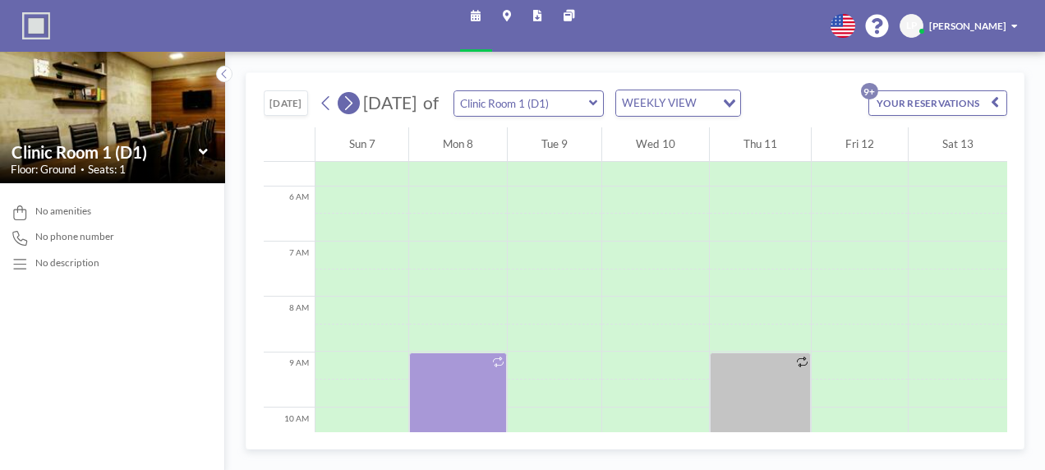
scroll to position [400, 0]
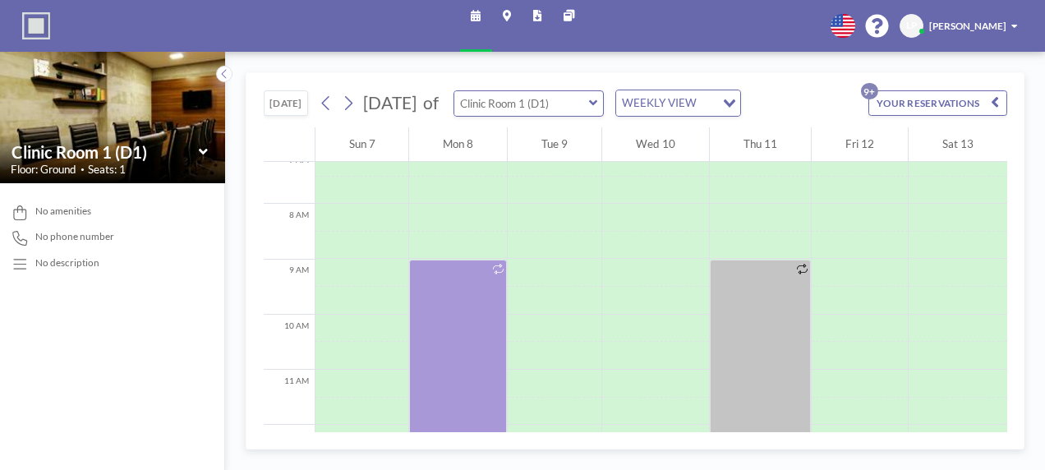
click at [589, 111] on input "text" at bounding box center [521, 103] width 135 height 25
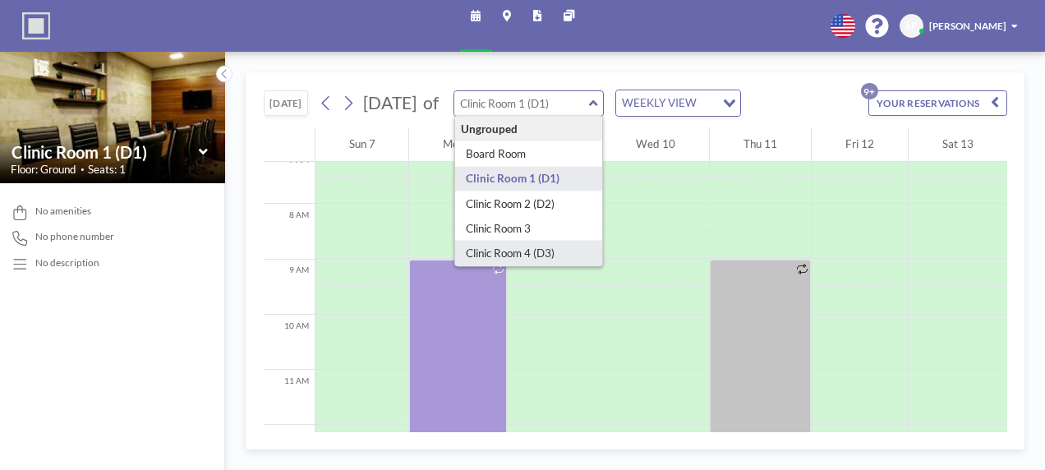
type input "Clinic Room 4 (D3)"
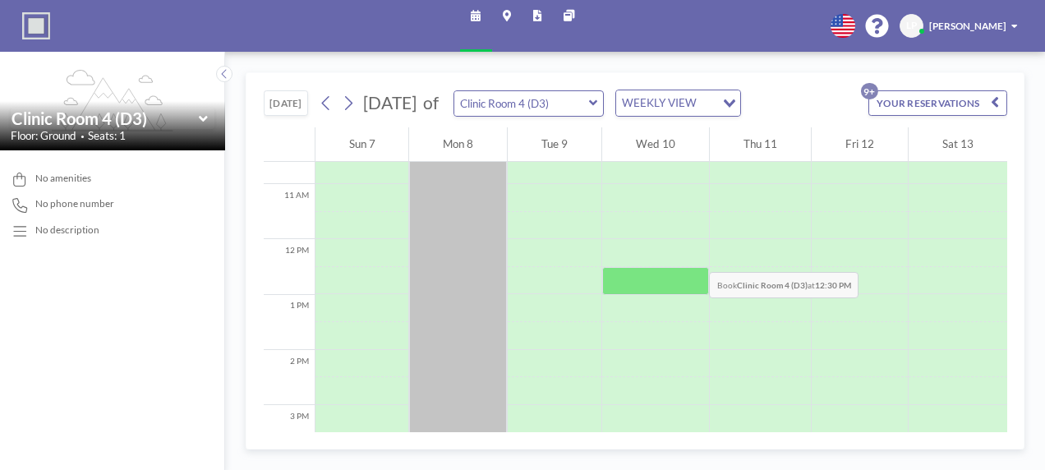
scroll to position [588, 0]
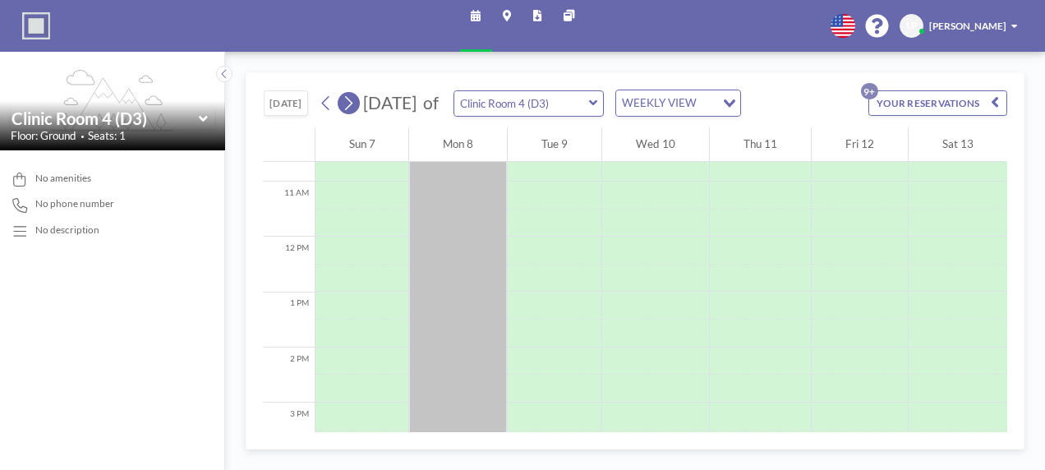
click at [350, 106] on icon at bounding box center [348, 103] width 13 height 21
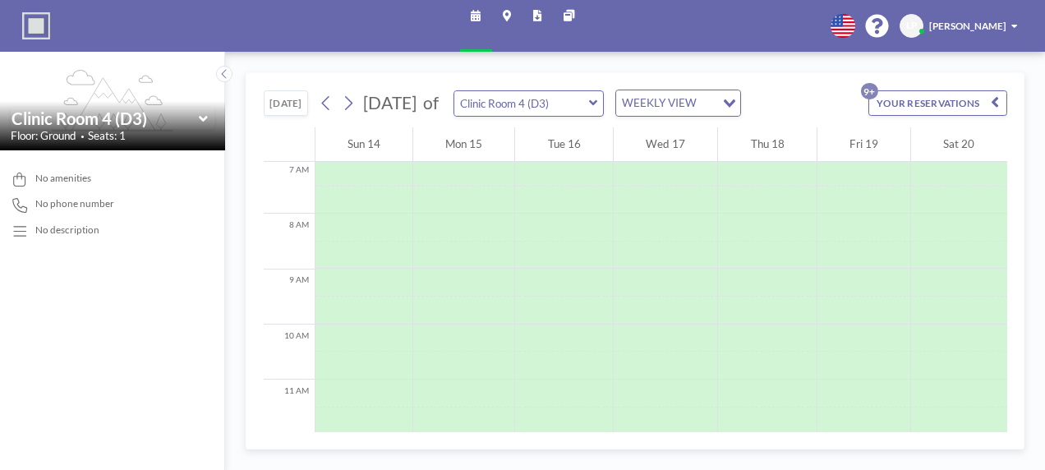
scroll to position [400, 0]
click at [1036, 77] on div "[DATE] [DATE] of Clinic Room 4 (D3) WEEKLY VIEW Loading... YOUR RESERVATIONS 9+…" at bounding box center [635, 261] width 820 height 418
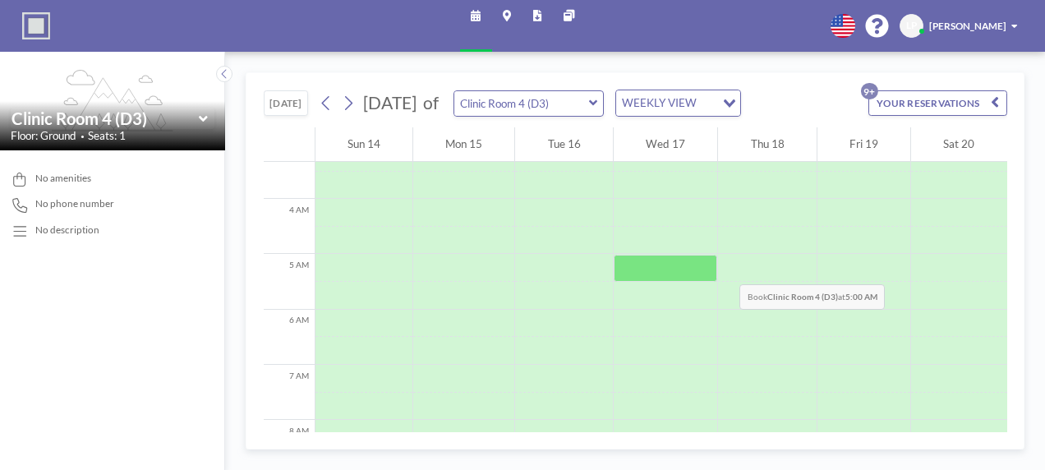
scroll to position [0, 0]
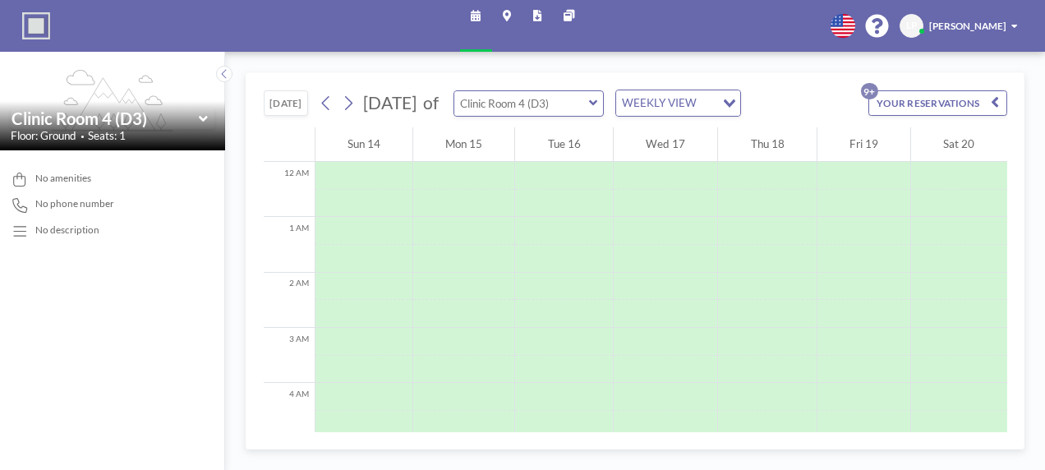
click at [589, 104] on input "text" at bounding box center [521, 103] width 135 height 25
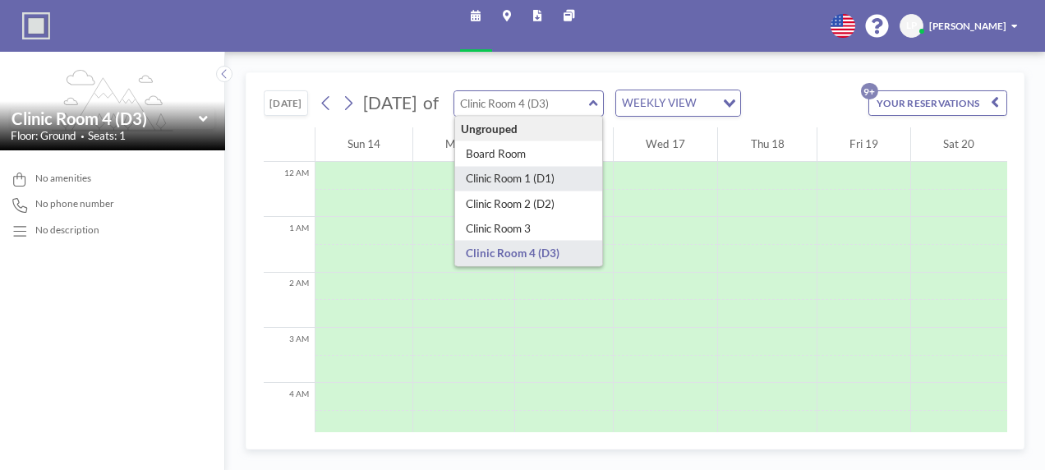
type input "Clinic Room 1 (D1)"
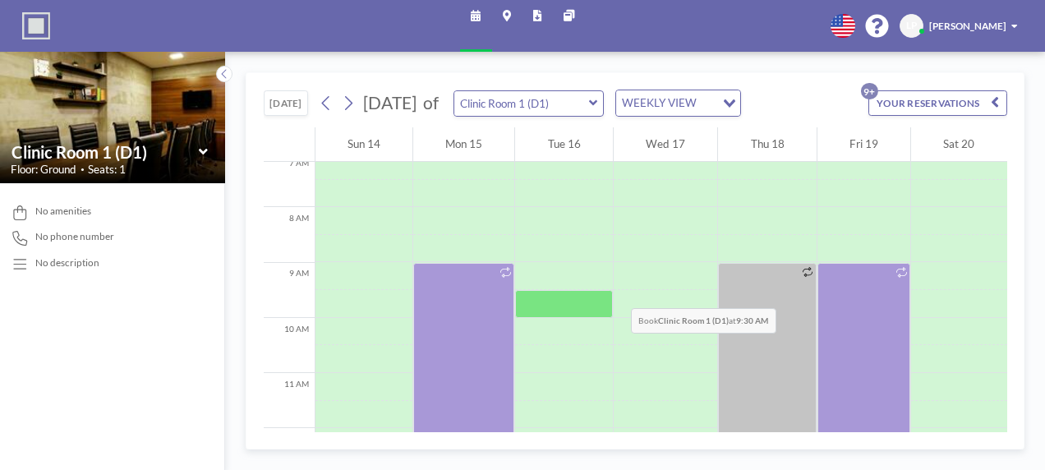
scroll to position [396, 0]
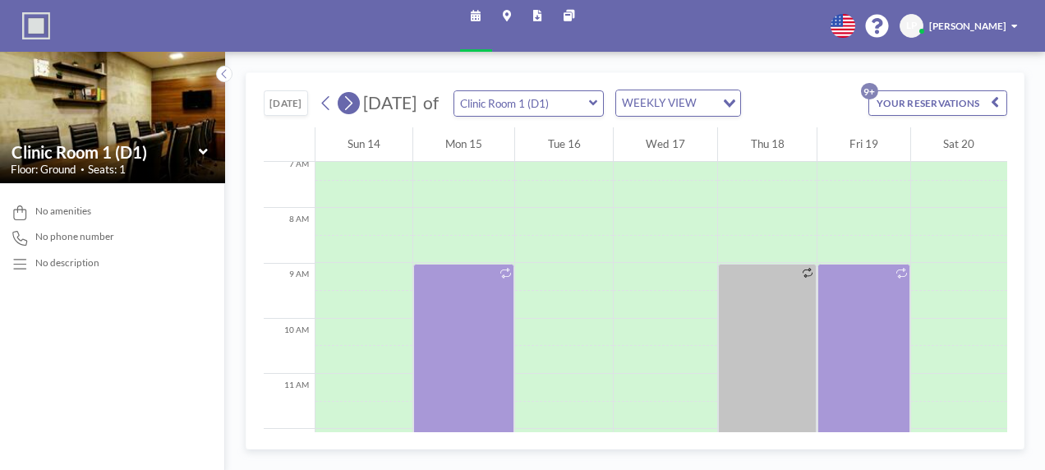
click at [353, 100] on icon at bounding box center [348, 103] width 13 height 21
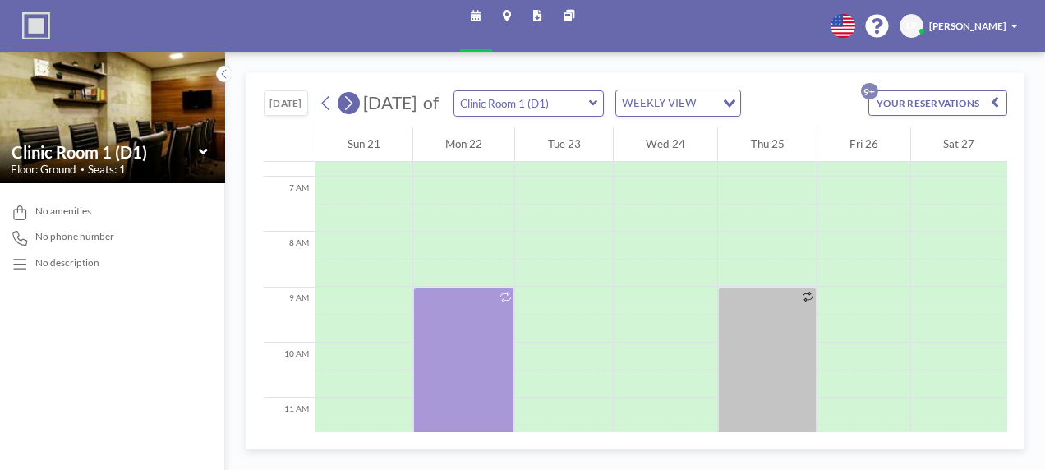
scroll to position [400, 0]
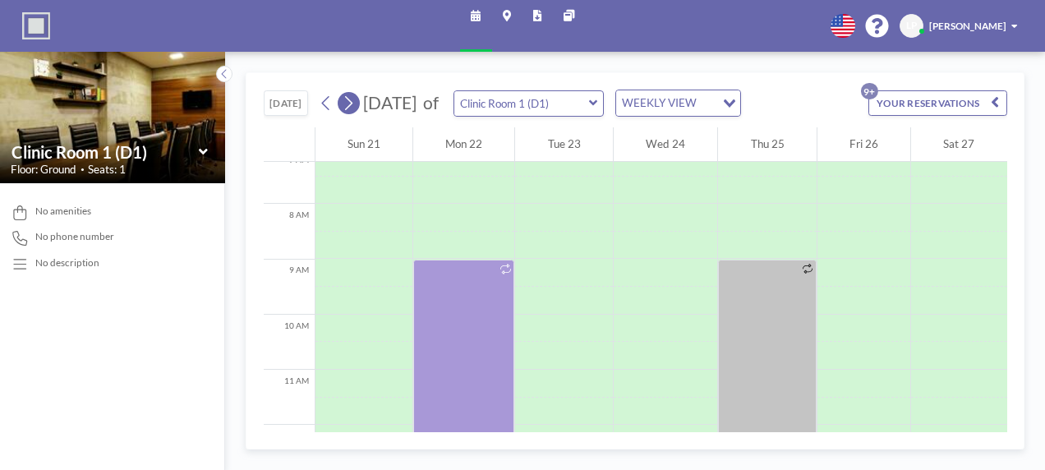
click at [353, 100] on icon at bounding box center [348, 103] width 13 height 21
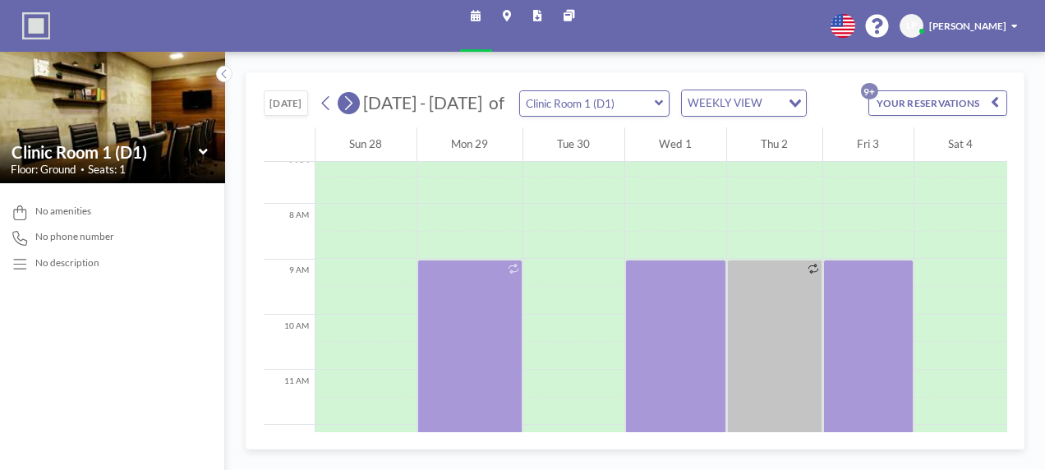
click at [353, 100] on icon at bounding box center [348, 103] width 13 height 21
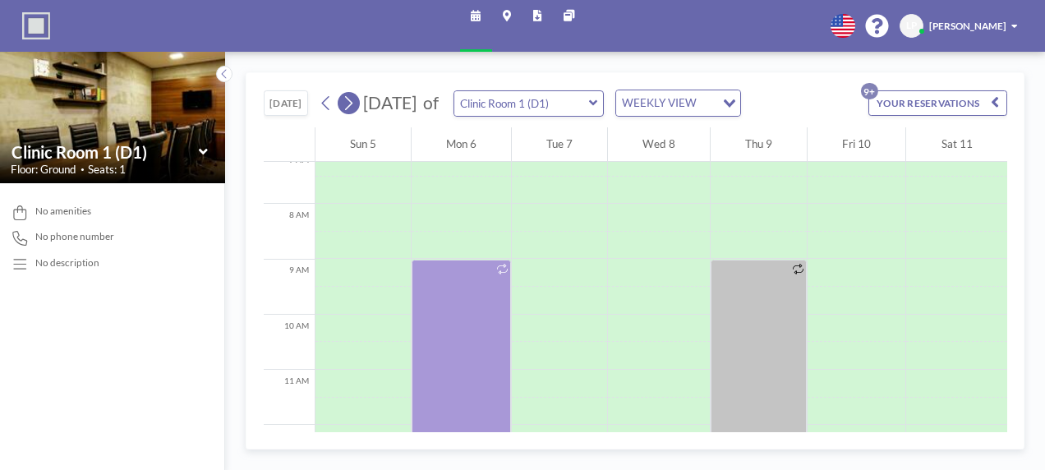
click at [353, 100] on icon at bounding box center [348, 103] width 13 height 21
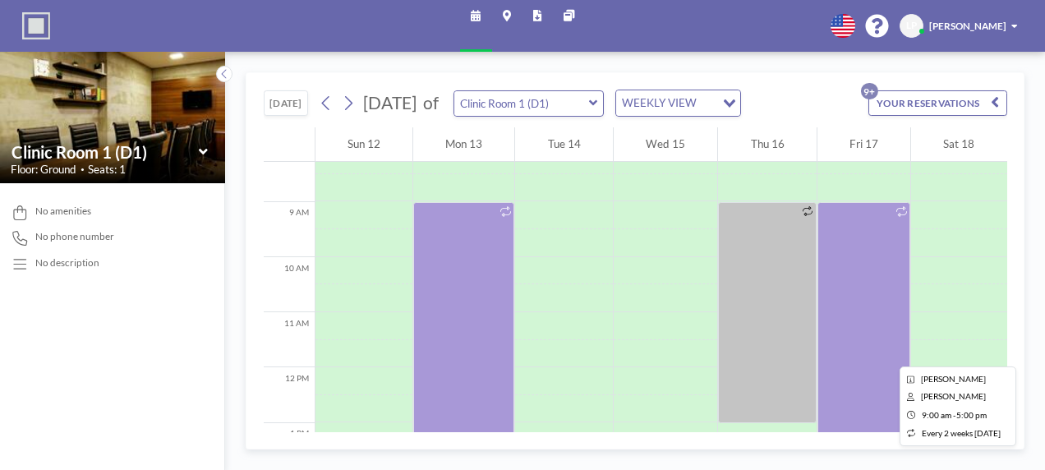
scroll to position [463, 0]
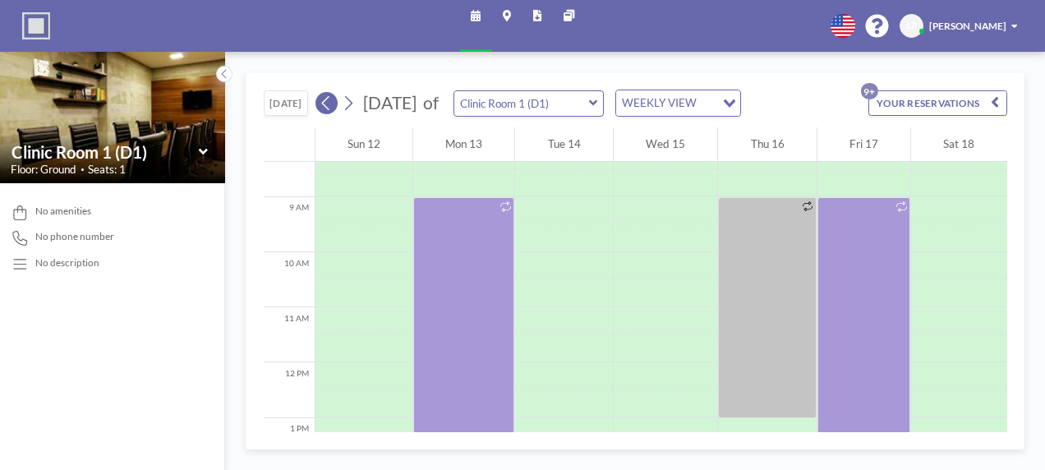
click at [332, 93] on icon at bounding box center [326, 103] width 13 height 21
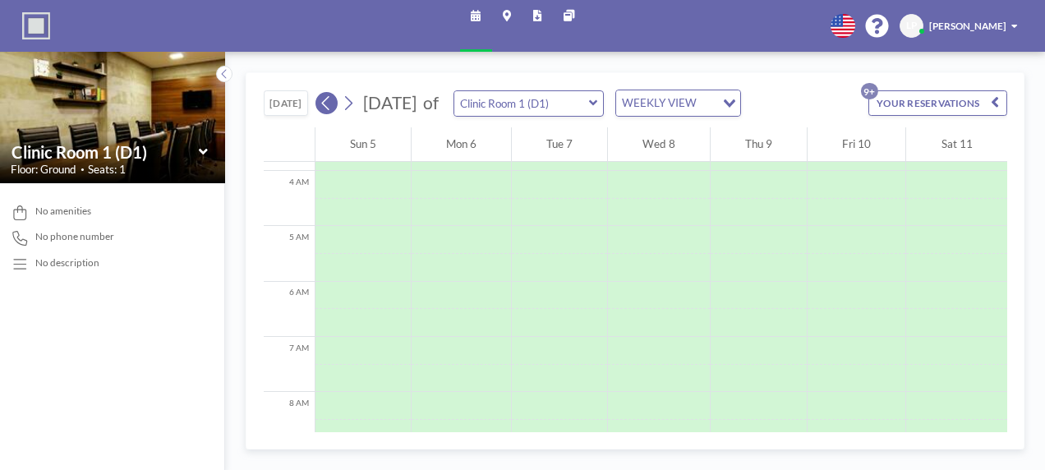
scroll to position [400, 0]
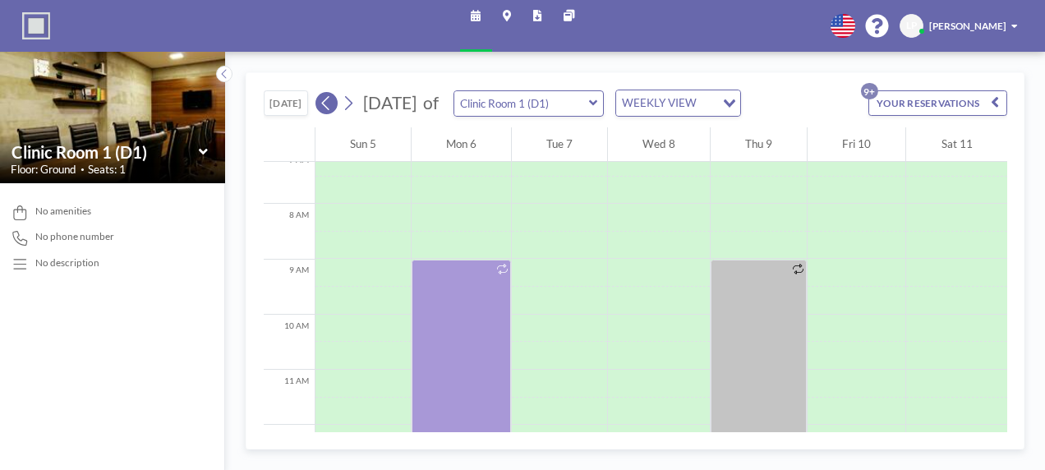
click at [332, 93] on icon at bounding box center [326, 103] width 13 height 21
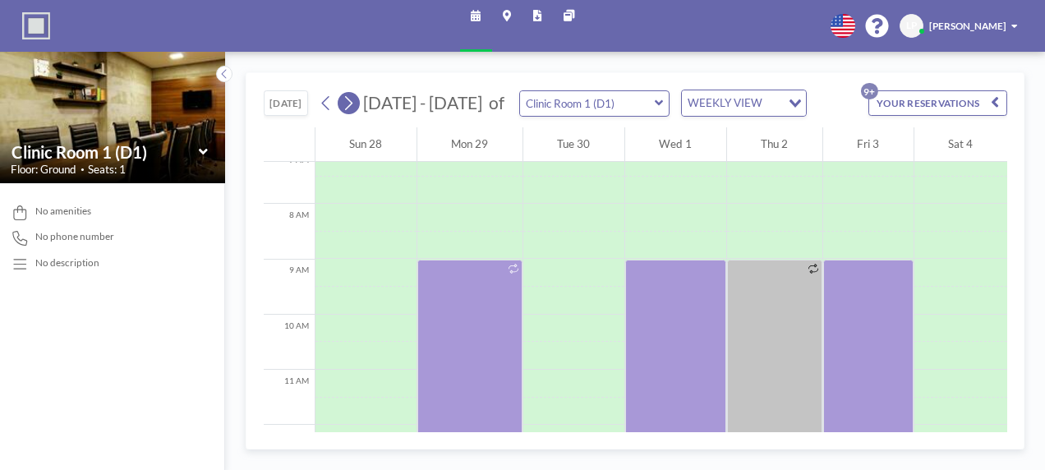
click at [353, 95] on icon at bounding box center [348, 103] width 13 height 21
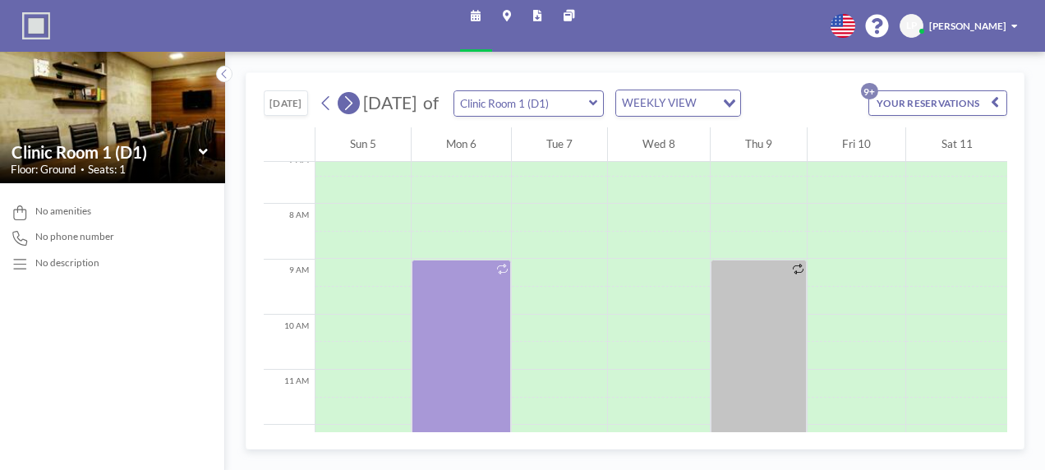
click at [353, 95] on icon at bounding box center [348, 103] width 13 height 21
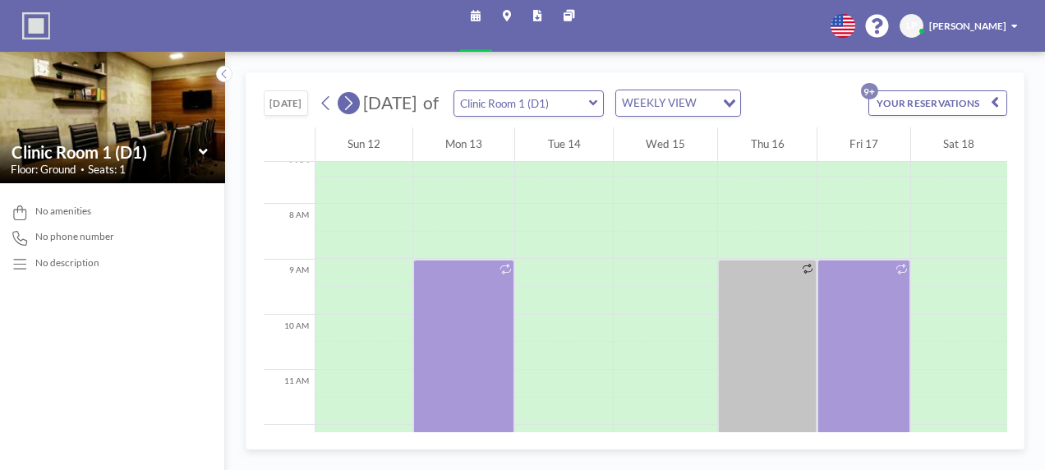
click at [353, 95] on icon at bounding box center [348, 103] width 13 height 21
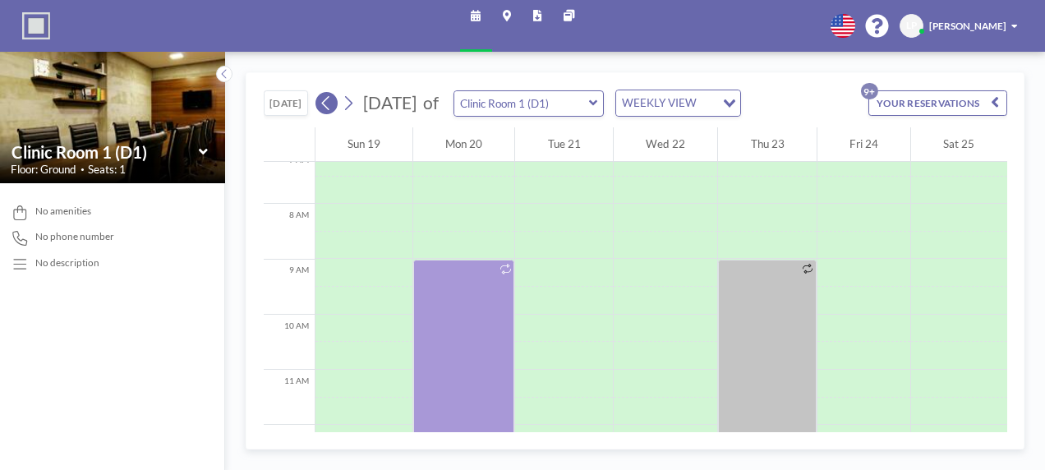
click at [325, 96] on icon at bounding box center [326, 103] width 13 height 21
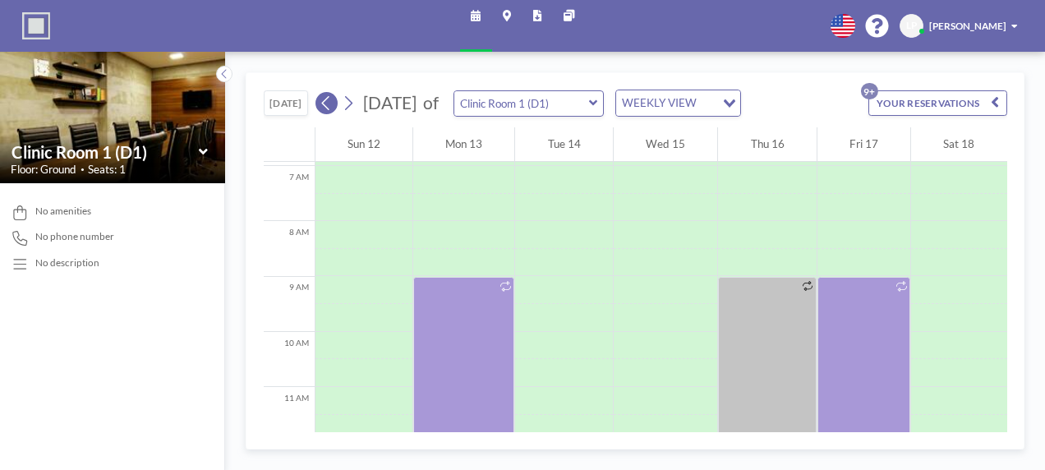
click at [325, 96] on icon at bounding box center [326, 103] width 13 height 21
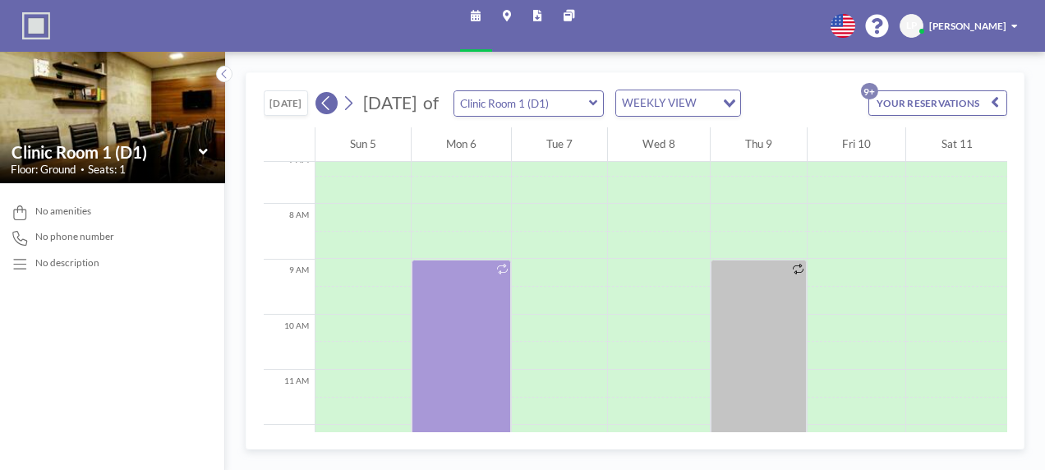
click at [325, 96] on icon at bounding box center [326, 103] width 13 height 21
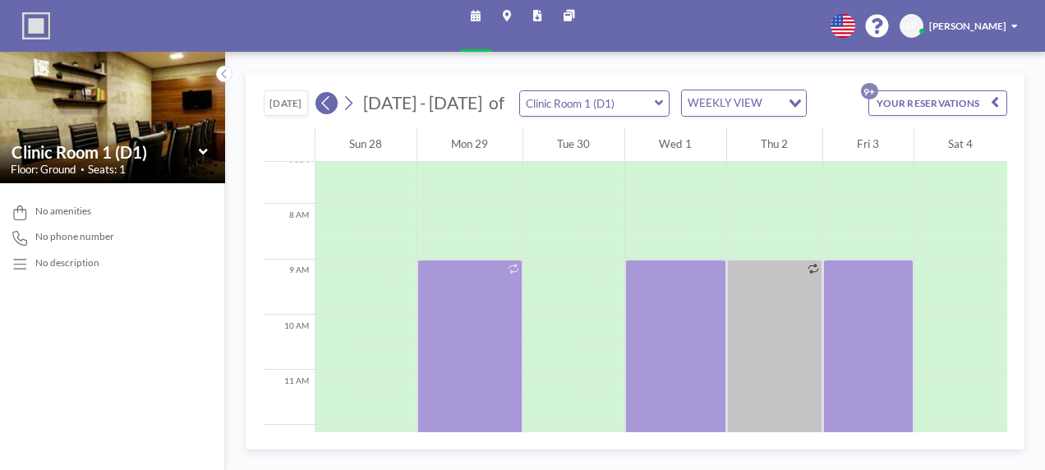
click at [325, 96] on icon at bounding box center [326, 103] width 13 height 21
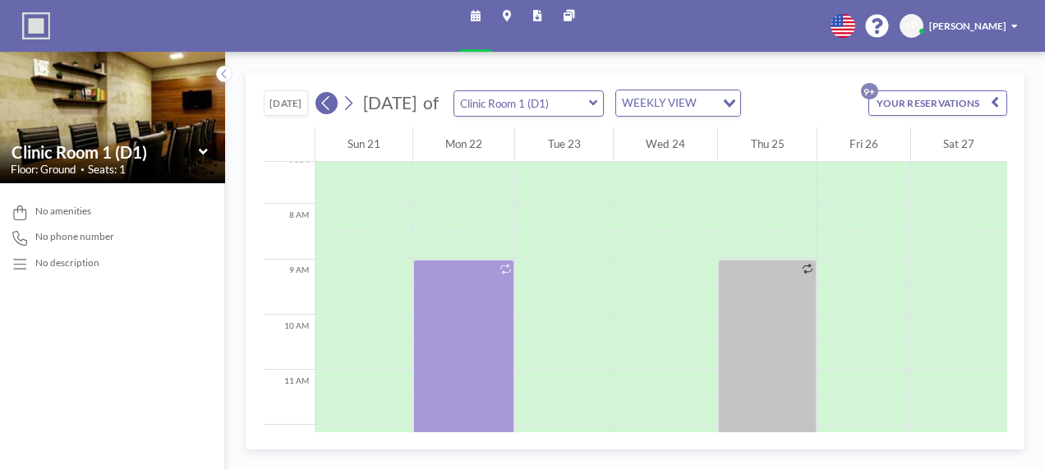
click at [325, 96] on icon at bounding box center [326, 103] width 13 height 21
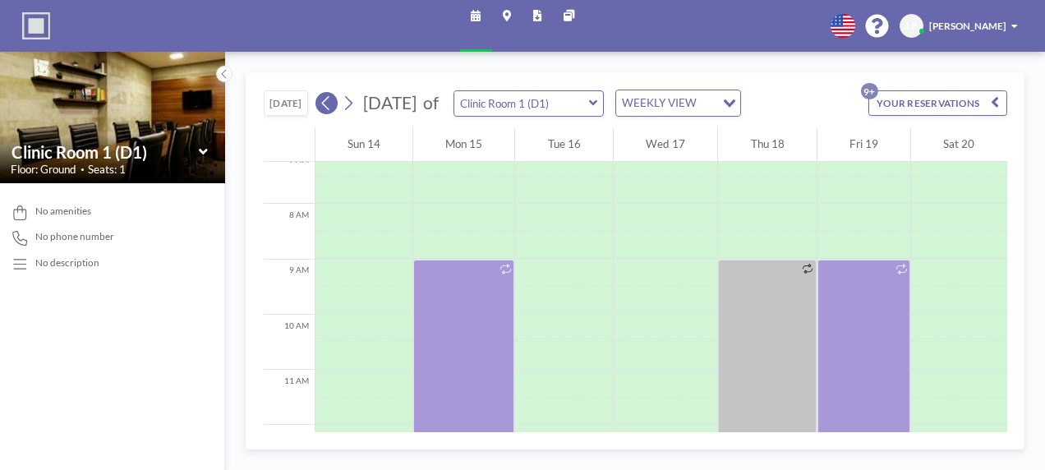
click at [321, 100] on icon at bounding box center [326, 103] width 13 height 21
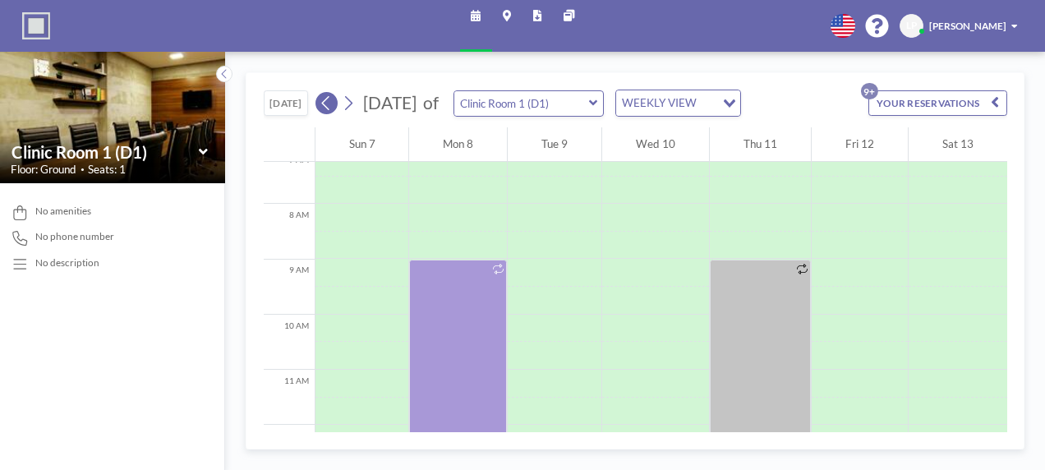
click at [321, 100] on icon at bounding box center [326, 103] width 13 height 21
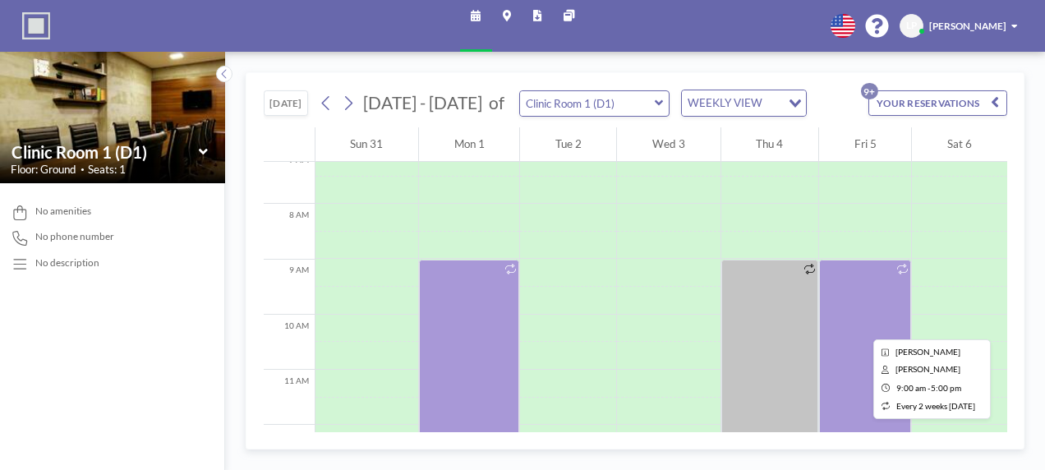
drag, startPoint x: 803, startPoint y: 296, endPoint x: 828, endPoint y: 319, distance: 33.7
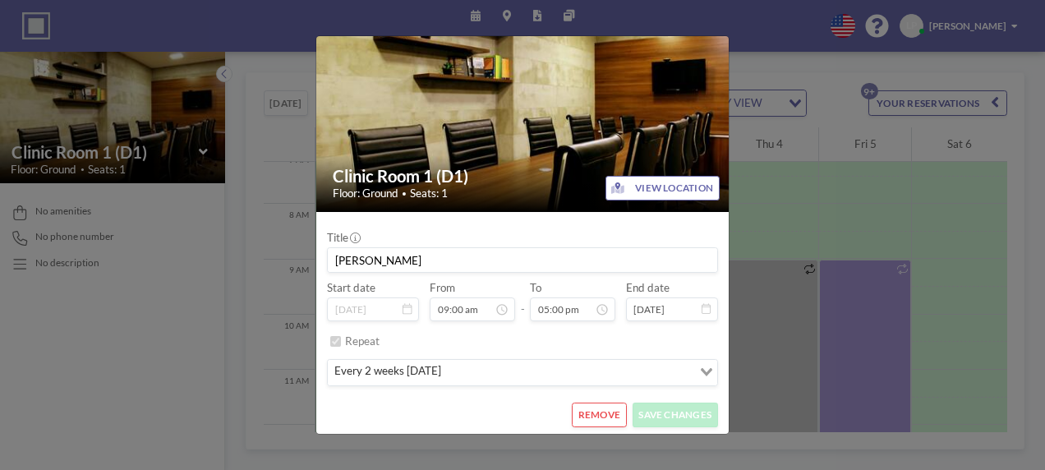
scroll to position [481, 0]
click at [592, 413] on button "REMOVE" at bounding box center [599, 415] width 55 height 25
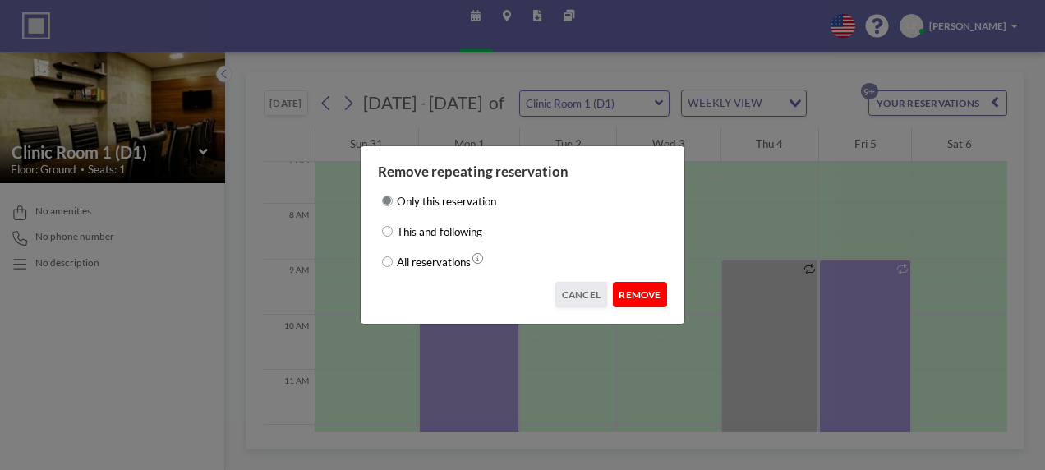
click at [646, 292] on button "REMOVE" at bounding box center [640, 294] width 55 height 25
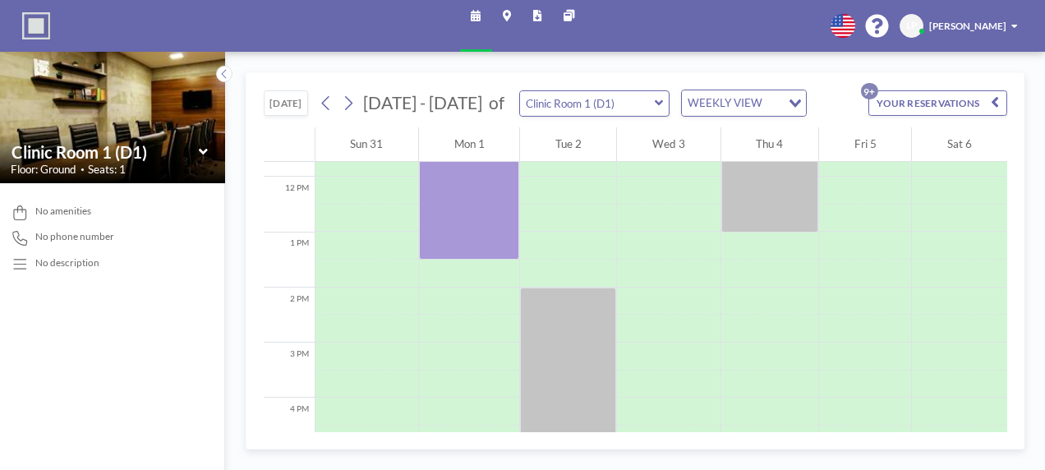
scroll to position [649, 0]
click at [599, 120] on div "[DATE] [DATE] - [DATE] of Clinic Room 1 (D1) WEEKLY VIEW Loading... YOUR RESERV…" at bounding box center [636, 100] width 744 height 54
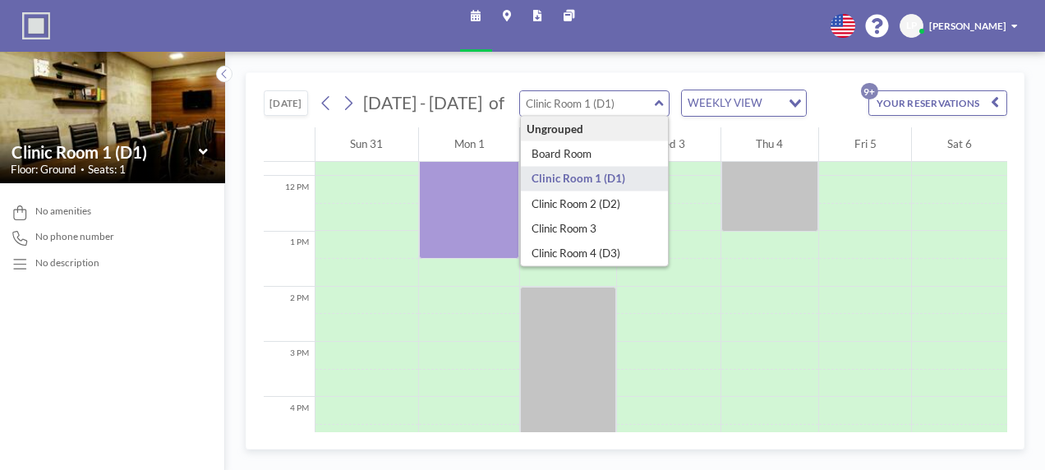
click at [611, 106] on input "text" at bounding box center [587, 103] width 135 height 25
type input "Clinic Room 2 (D2)"
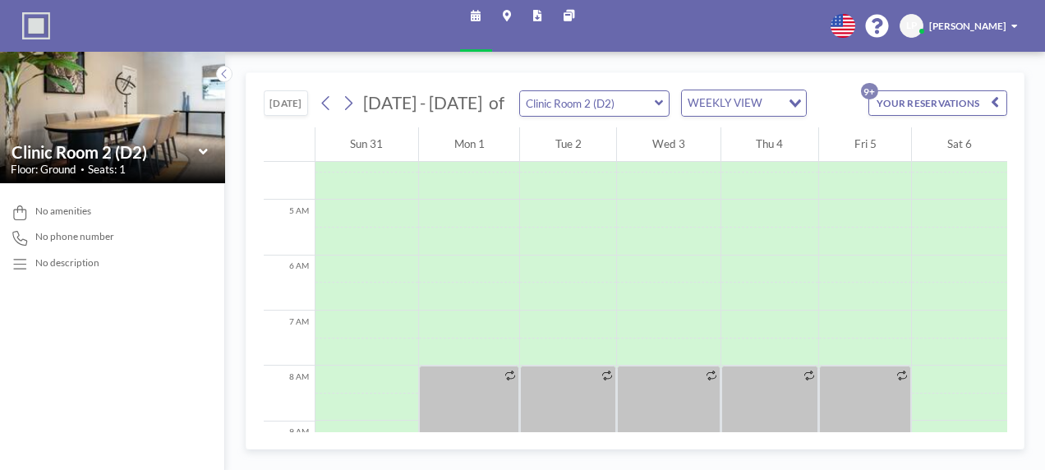
scroll to position [400, 0]
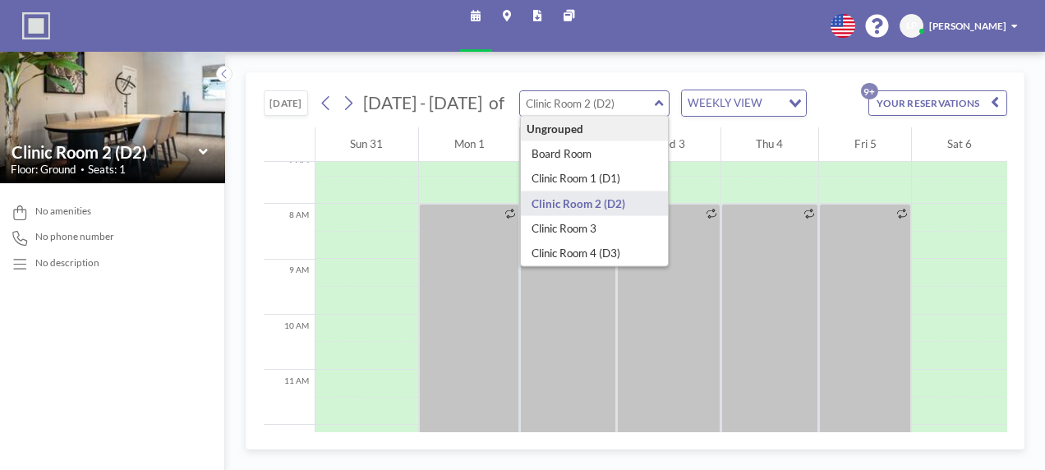
click at [590, 95] on input "text" at bounding box center [587, 103] width 135 height 25
type input "Clinic Room 3"
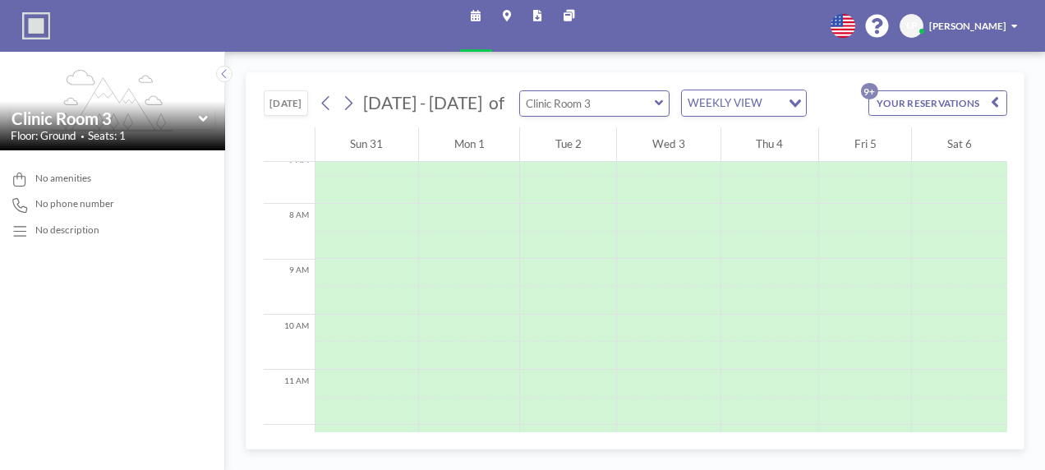
click at [570, 108] on input "text" at bounding box center [587, 103] width 135 height 25
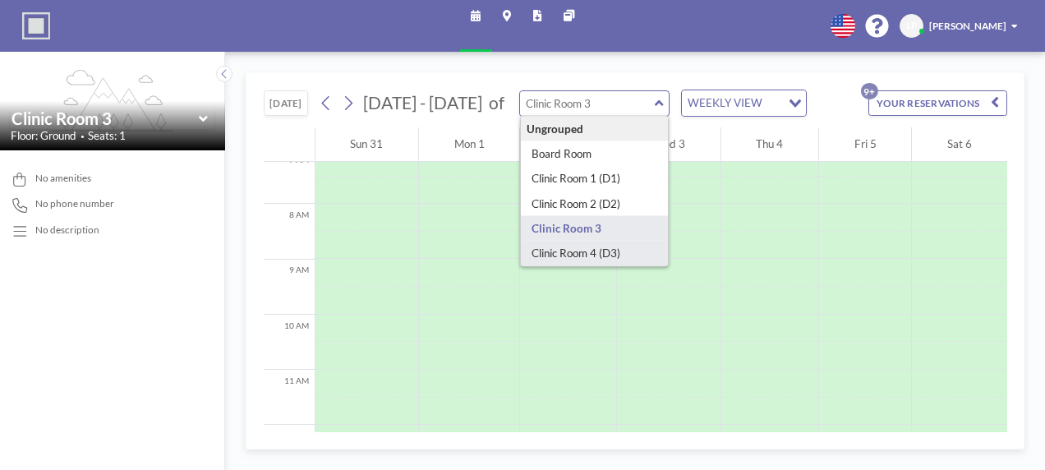
type input "Clinic Room 4 (D3)"
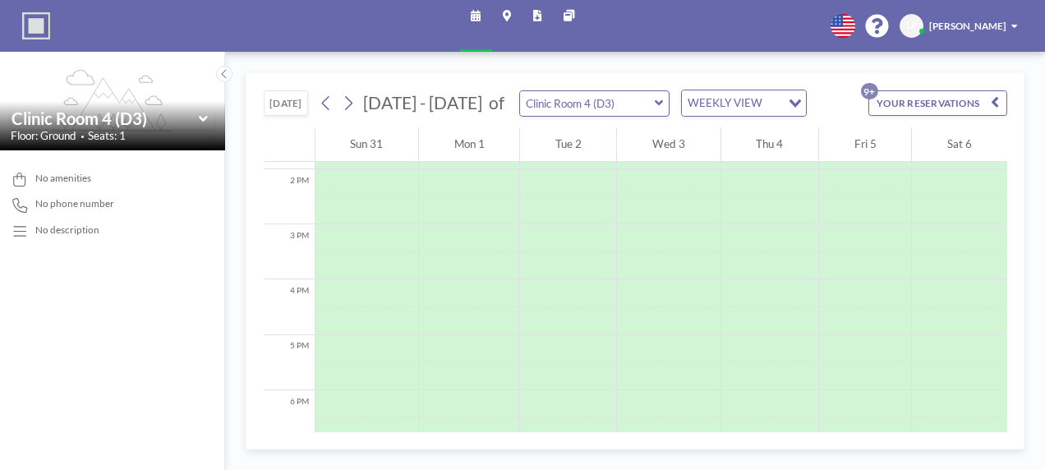
scroll to position [1063, 0]
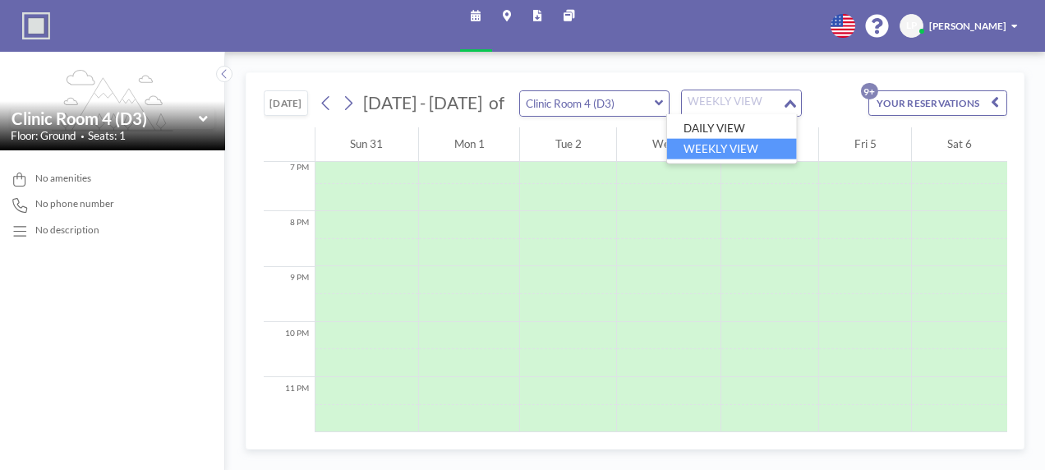
click at [687, 103] on div "WEEKLY VIEW" at bounding box center [732, 100] width 100 height 21
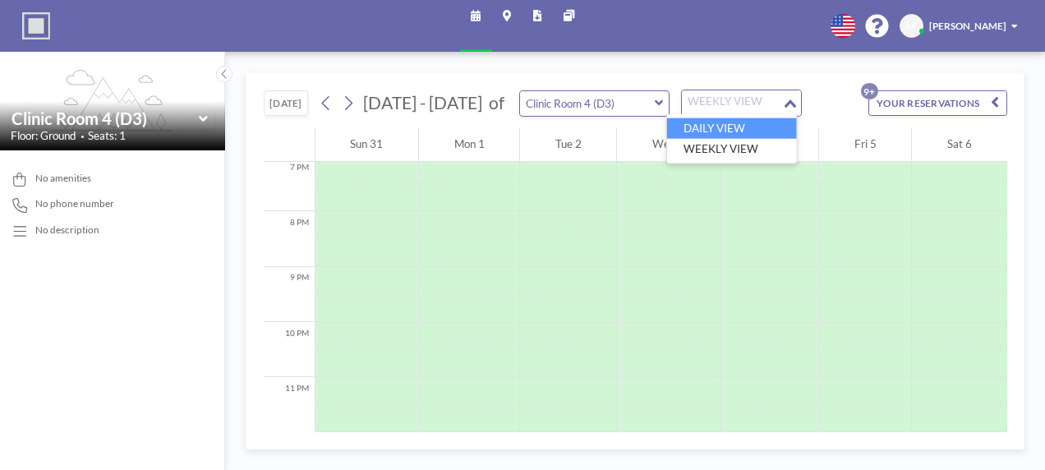
click at [712, 128] on li "DAILY VIEW" at bounding box center [732, 128] width 130 height 21
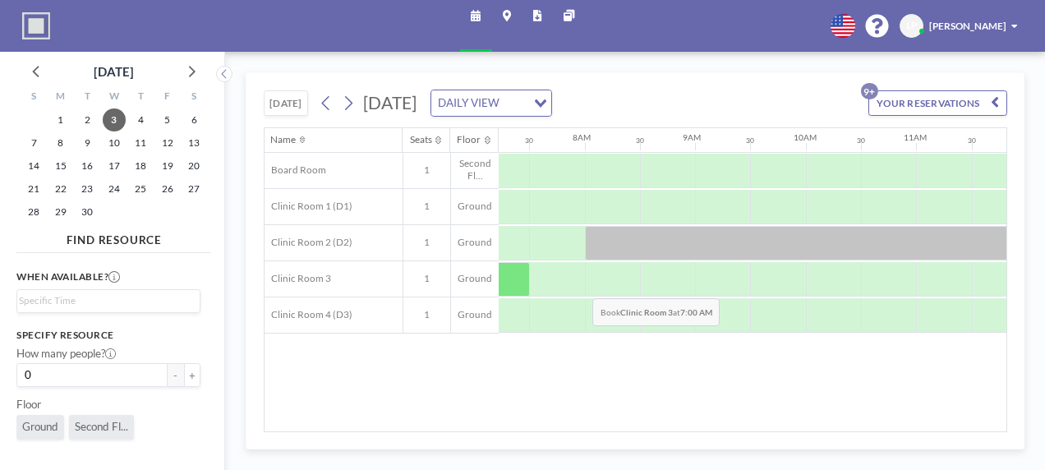
scroll to position [0, 801]
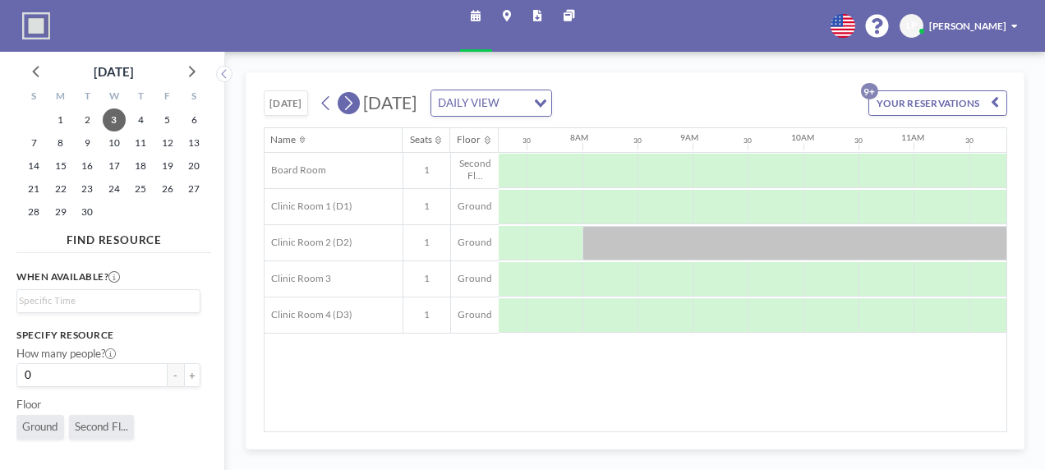
click at [347, 103] on icon at bounding box center [348, 103] width 13 height 21
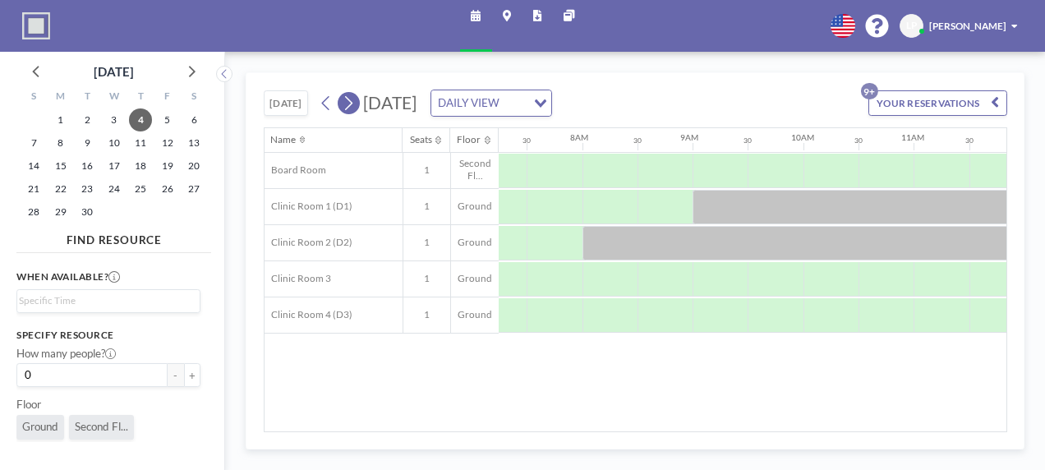
click at [347, 103] on icon at bounding box center [348, 103] width 13 height 21
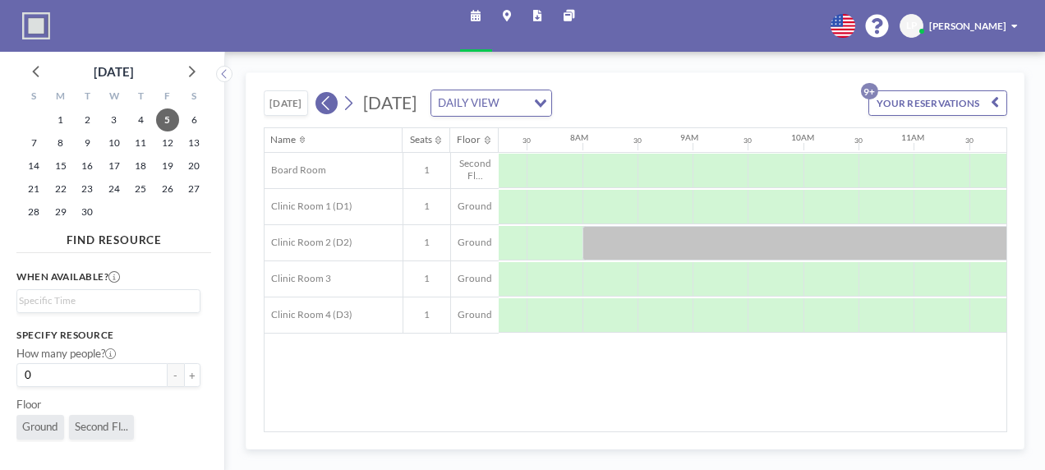
click at [316, 105] on button at bounding box center [327, 103] width 22 height 22
